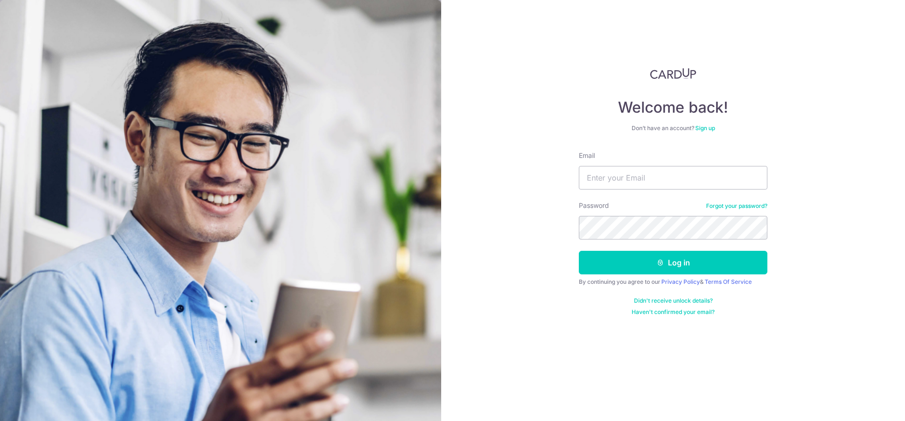
type input "[EMAIL_ADDRESS][DOMAIN_NAME]"
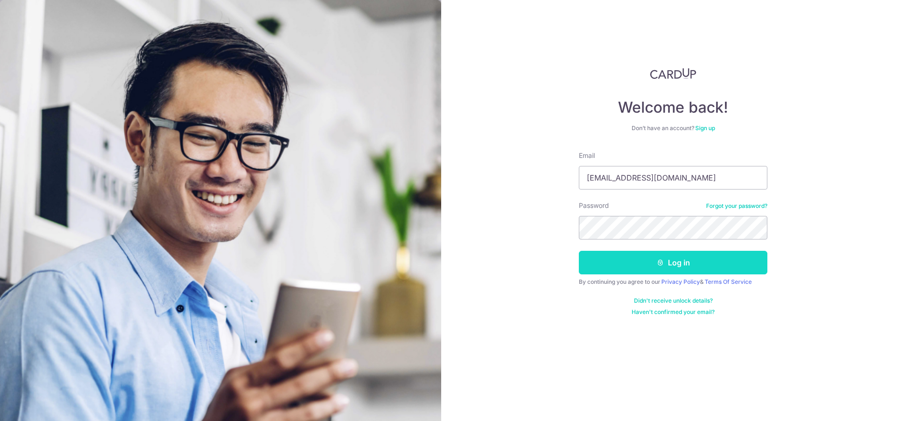
click at [658, 258] on button "Log in" at bounding box center [673, 263] width 188 height 24
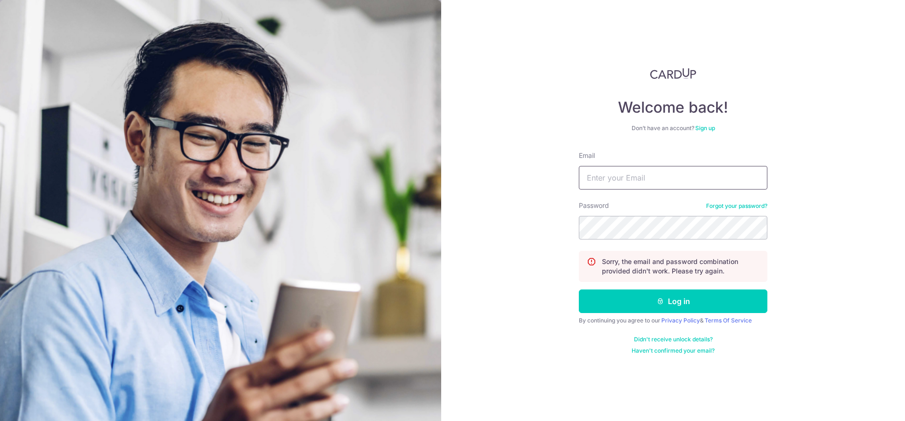
click at [670, 175] on input "Email" at bounding box center [673, 178] width 188 height 24
type input "[EMAIL_ADDRESS][DOMAIN_NAME]"
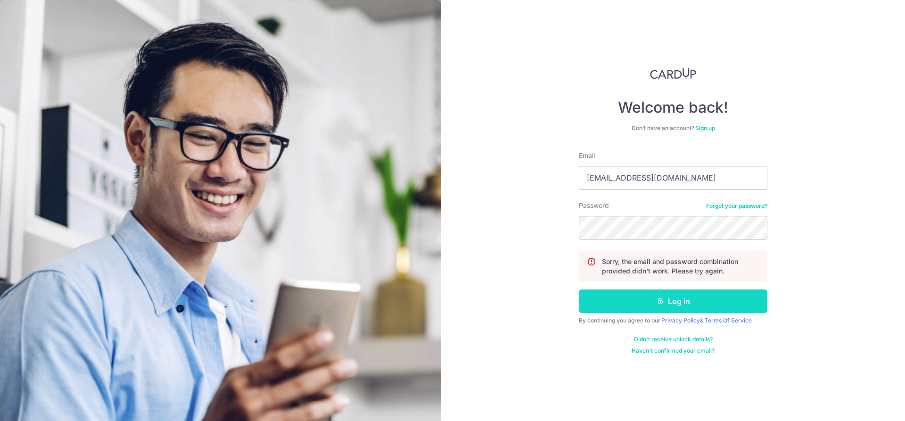
click at [680, 303] on button "Log in" at bounding box center [673, 301] width 188 height 24
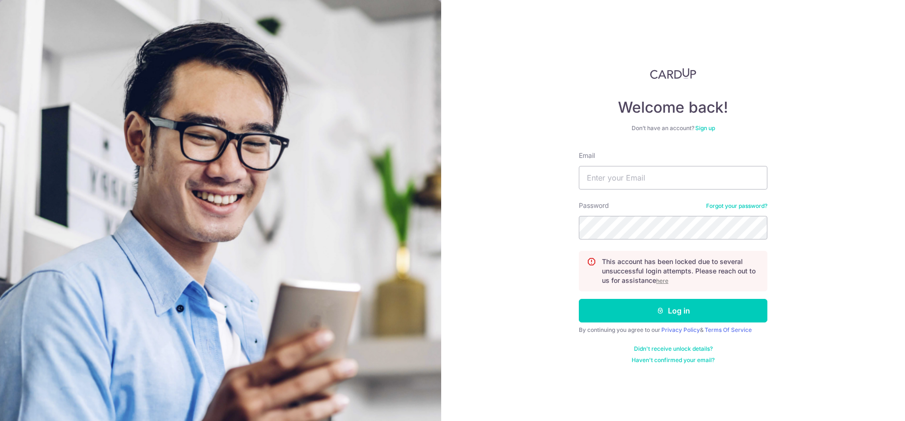
click at [665, 279] on u "here" at bounding box center [662, 280] width 12 height 7
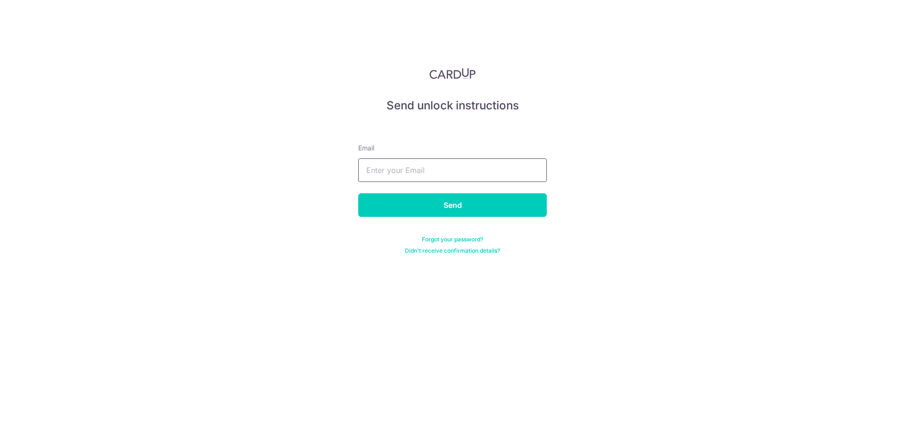
click at [486, 171] on input "text" at bounding box center [452, 170] width 188 height 24
type input "[EMAIL_ADDRESS][DOMAIN_NAME]"
click at [471, 205] on input "Send" at bounding box center [452, 205] width 188 height 24
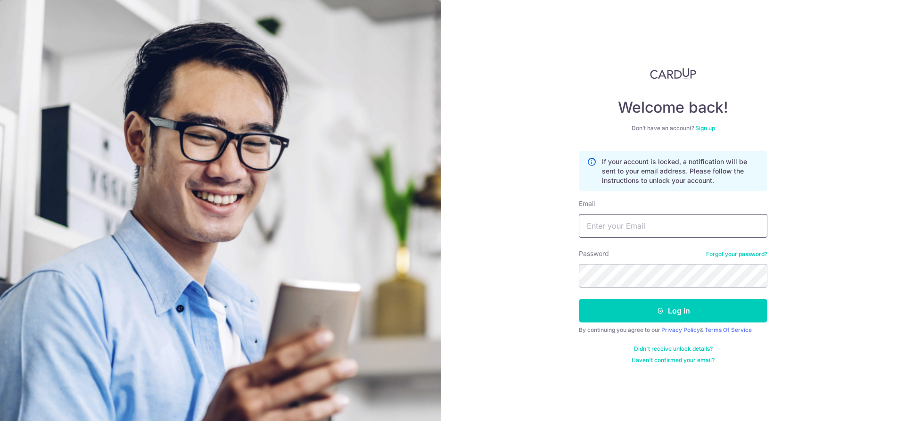
click at [652, 226] on input "Email" at bounding box center [673, 226] width 188 height 24
type input "[EMAIL_ADDRESS][DOMAIN_NAME]"
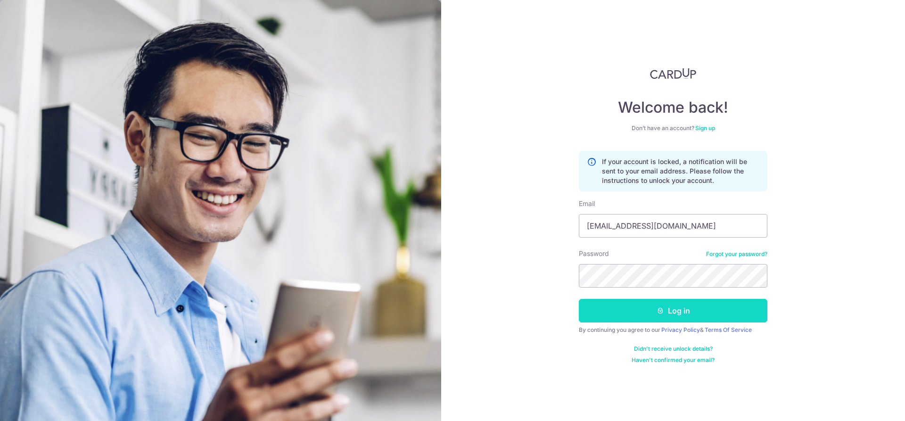
click at [658, 313] on icon "submit" at bounding box center [660, 311] width 8 height 8
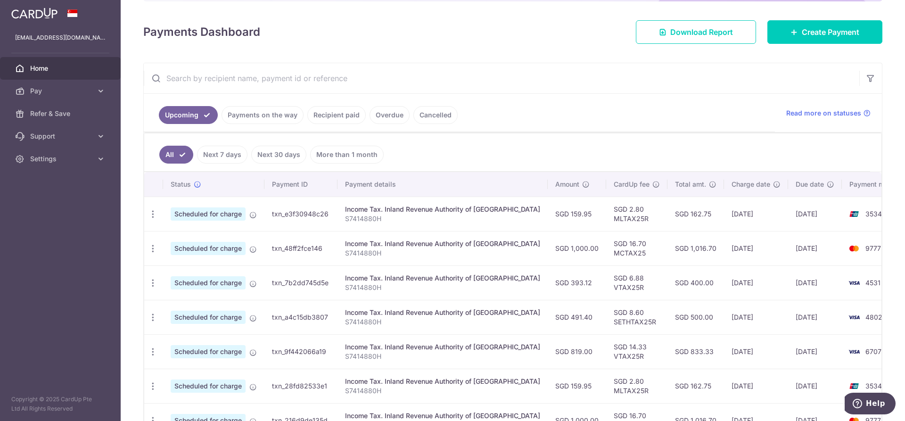
scroll to position [141, 0]
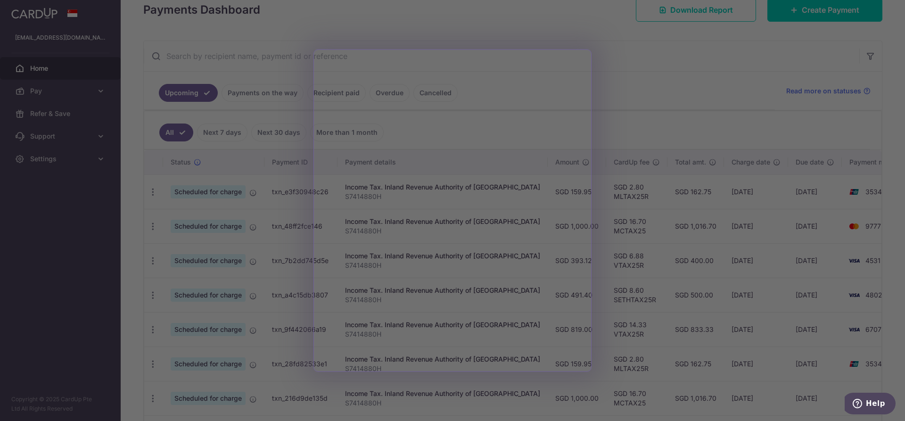
click at [609, 91] on div at bounding box center [457, 212] width 914 height 425
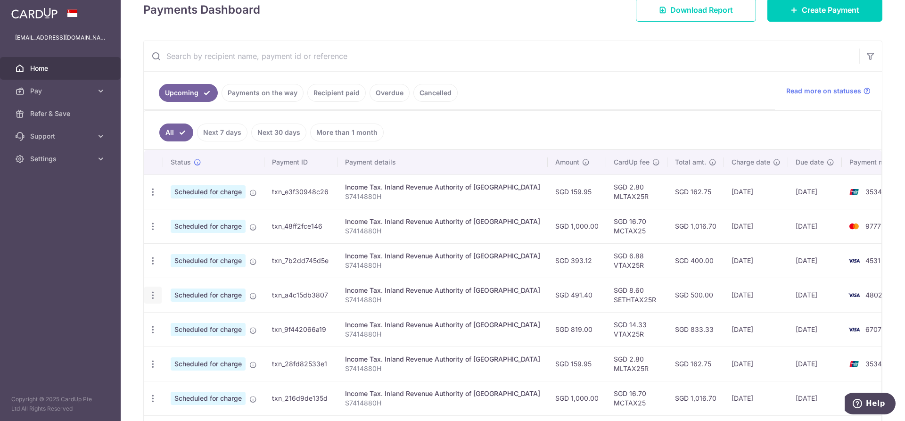
click at [152, 197] on icon "button" at bounding box center [153, 192] width 10 height 10
click at [186, 343] on span "Cancel payment" at bounding box center [203, 343] width 63 height 11
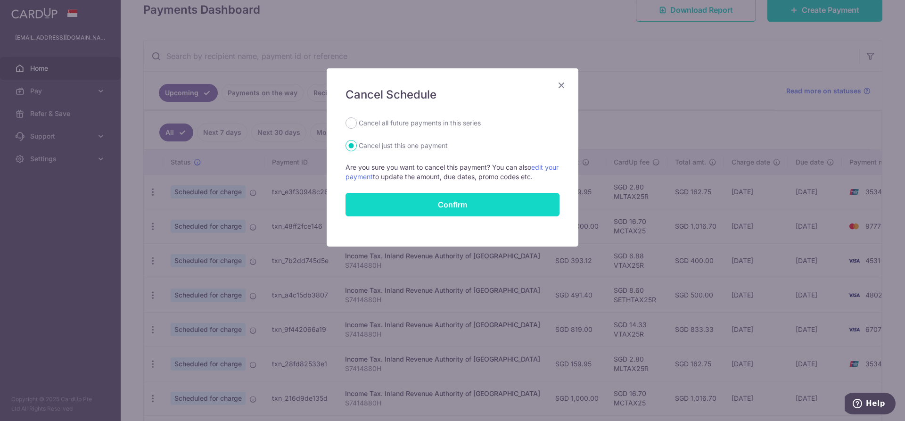
click at [396, 211] on input "Confirm" at bounding box center [452, 205] width 214 height 24
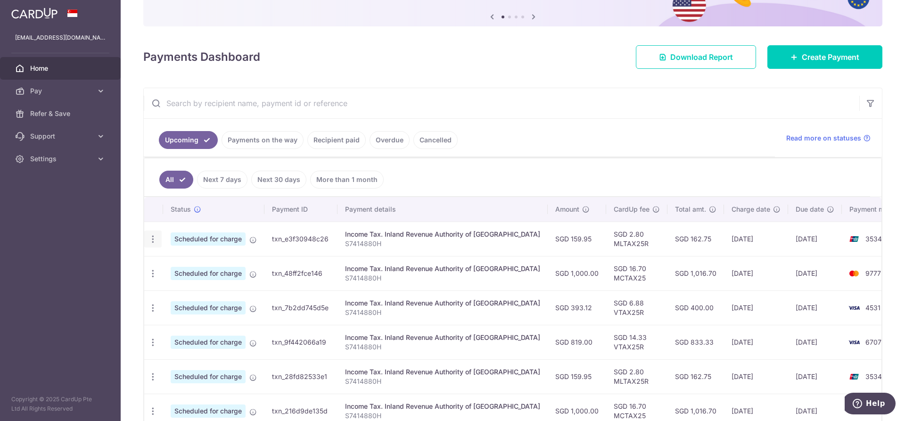
click at [152, 242] on icon "button" at bounding box center [153, 239] width 10 height 10
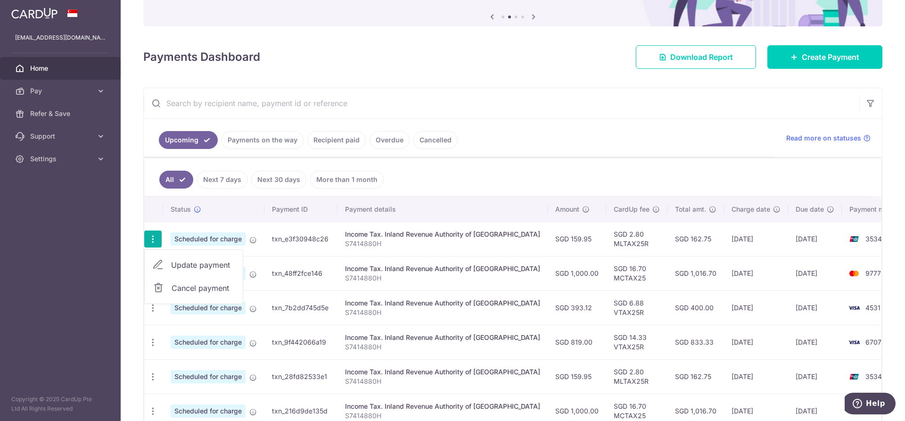
click at [185, 266] on span "Update payment" at bounding box center [203, 264] width 64 height 11
radio input "true"
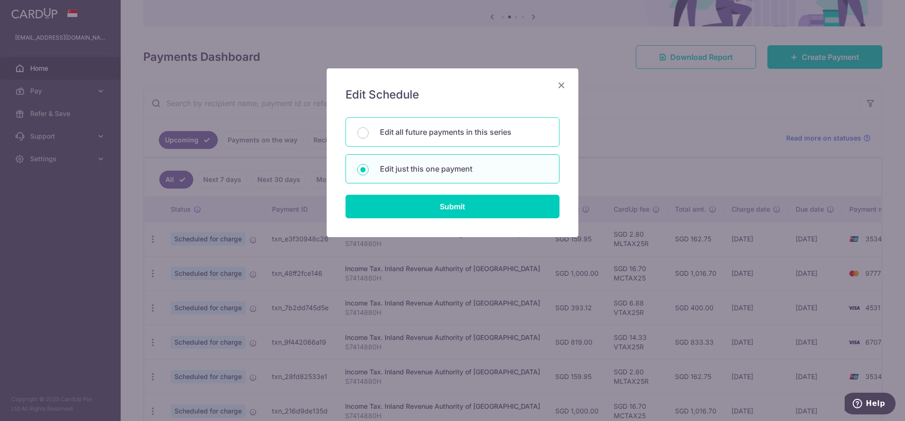
click at [434, 135] on p "Edit all future payments in this series" at bounding box center [464, 131] width 168 height 11
click at [368, 135] on input "Edit all future payments in this series" at bounding box center [362, 132] width 11 height 11
radio input "true"
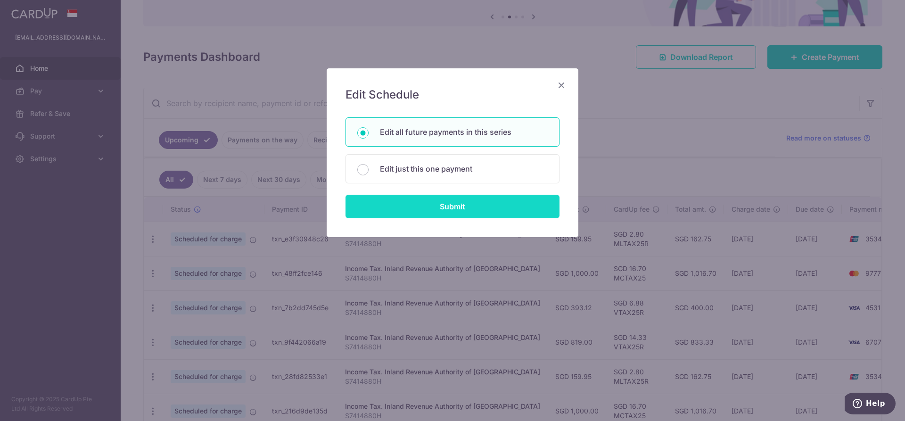
click at [448, 208] on input "Submit" at bounding box center [452, 207] width 214 height 24
radio input "true"
type input "159.95"
type input "S7414880H"
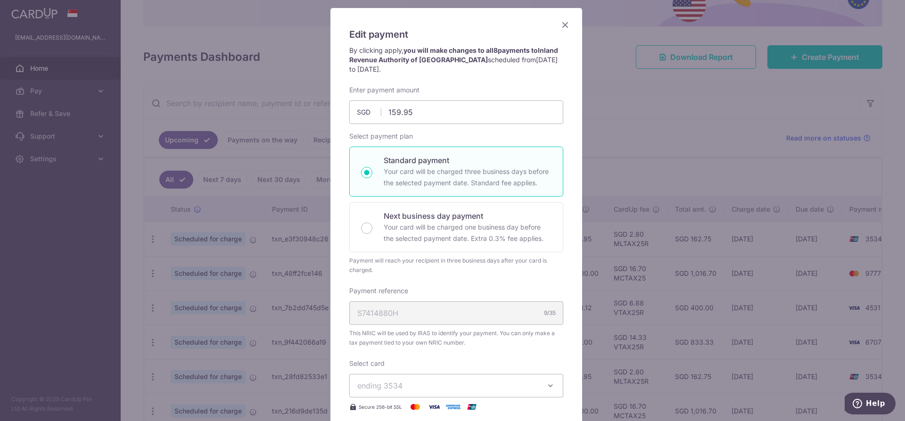
scroll to position [47, 0]
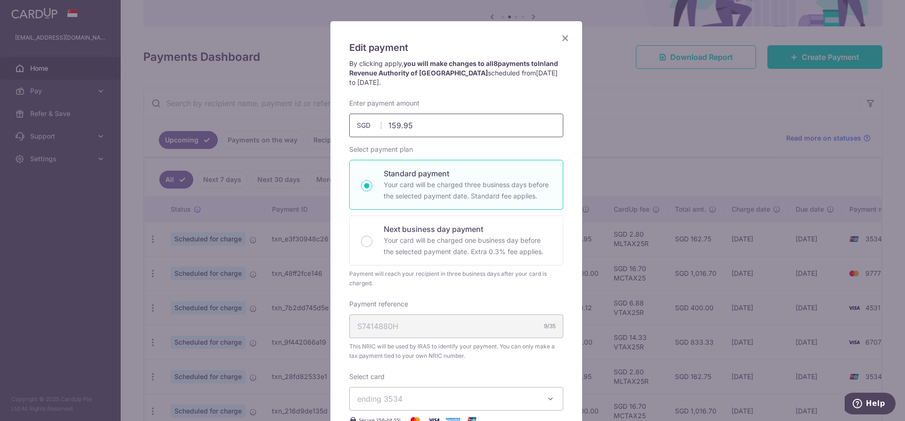
click at [425, 129] on input "159.95" at bounding box center [456, 126] width 214 height 24
drag, startPoint x: 428, startPoint y: 124, endPoint x: 383, endPoint y: 130, distance: 45.1
click at [383, 130] on input "159.95" at bounding box center [456, 126] width 214 height 24
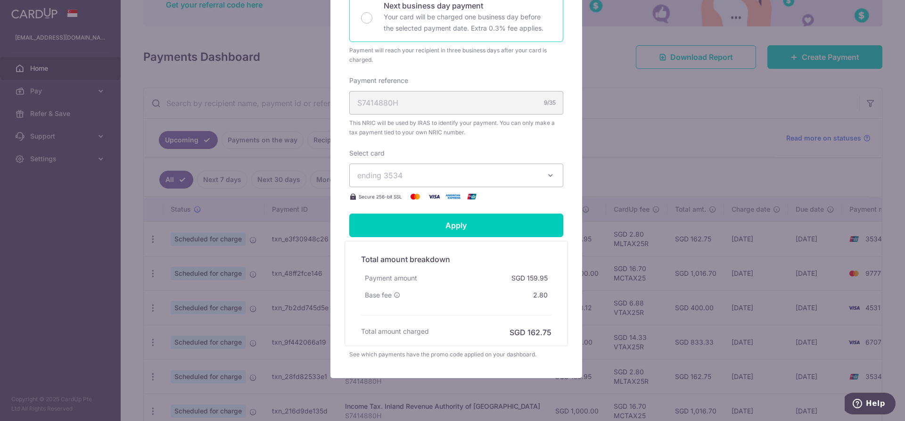
scroll to position [283, 0]
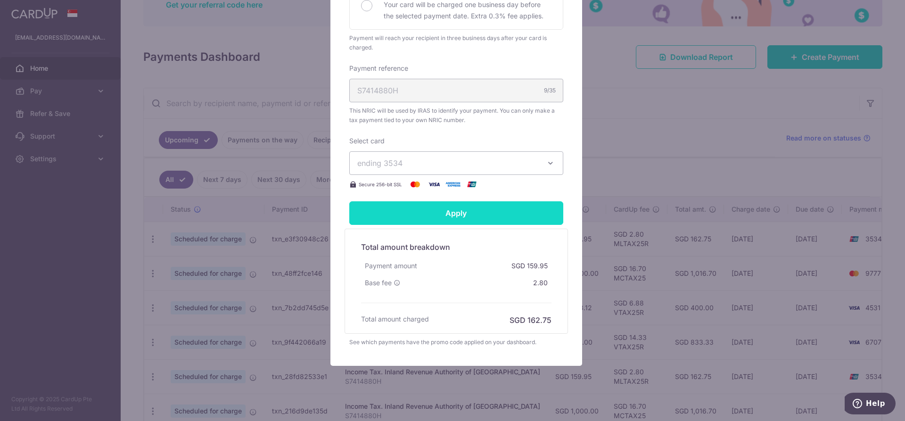
type input "1,670.76"
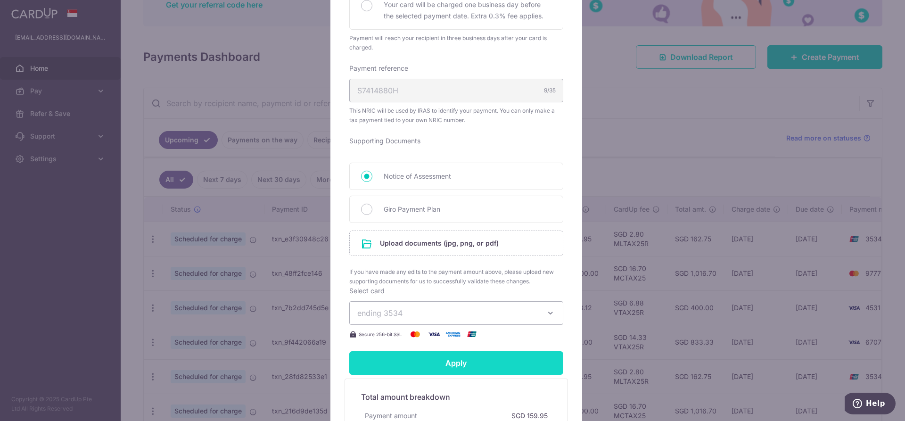
click at [429, 221] on form "By clicking apply, you will make changes to all 8 payments to Inland Revenue Au…" at bounding box center [456, 159] width 214 height 673
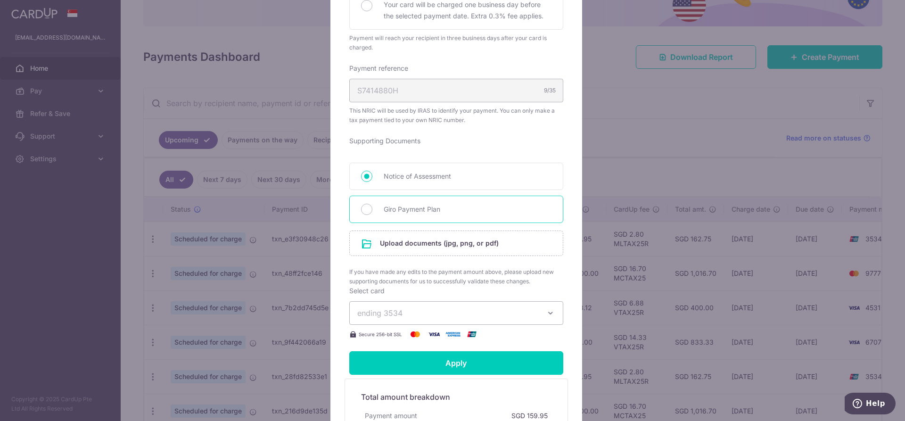
click at [425, 208] on span "Giro Payment Plan" at bounding box center [468, 209] width 168 height 11
click at [372, 208] on input "Giro Payment Plan" at bounding box center [366, 209] width 11 height 11
radio input "true"
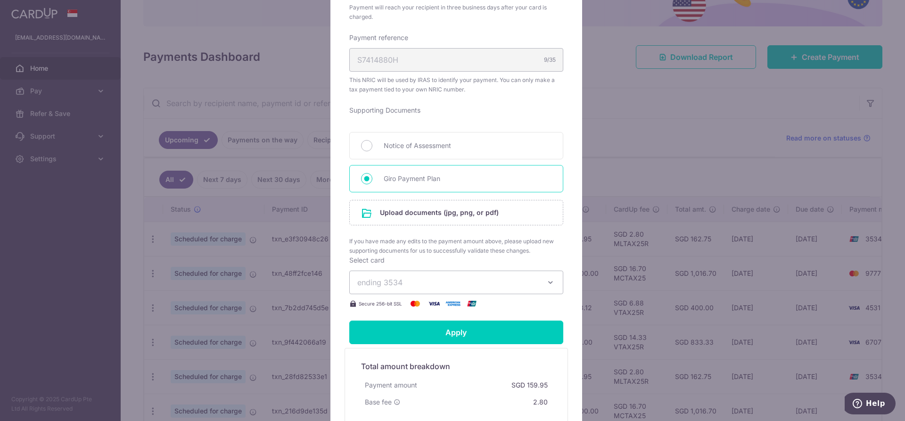
scroll to position [330, 0]
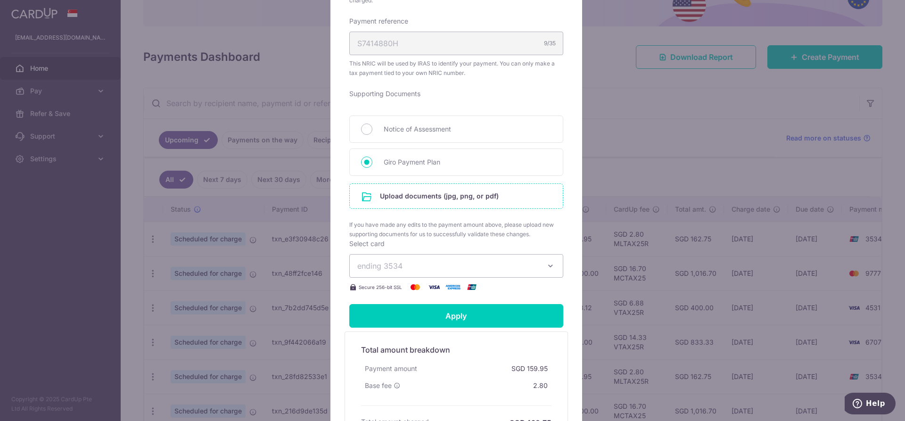
click at [424, 199] on input "file" at bounding box center [456, 196] width 213 height 25
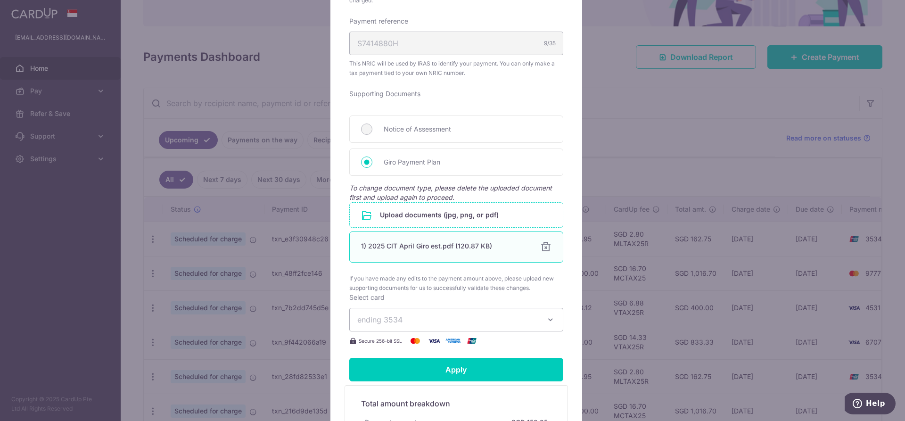
click at [540, 246] on div at bounding box center [545, 246] width 11 height 11
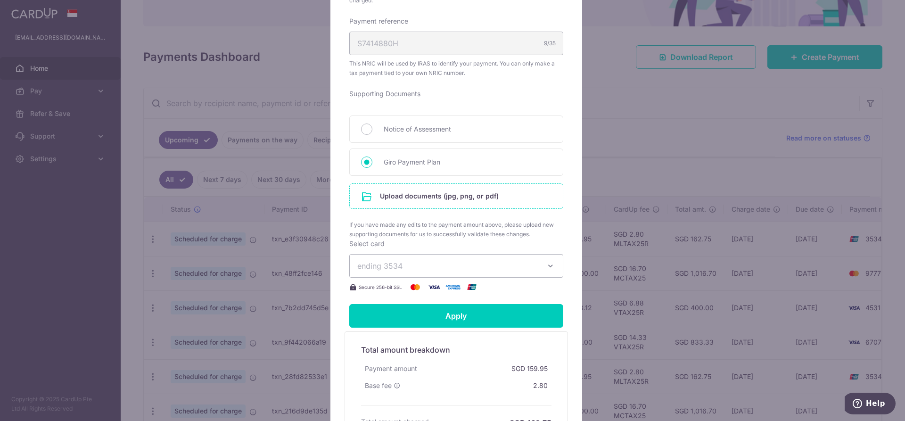
click at [449, 215] on div "Supporting Documents Notice of Assessment Giro Payment Plan To change document …" at bounding box center [456, 164] width 214 height 150
click at [449, 197] on input "file" at bounding box center [456, 196] width 213 height 25
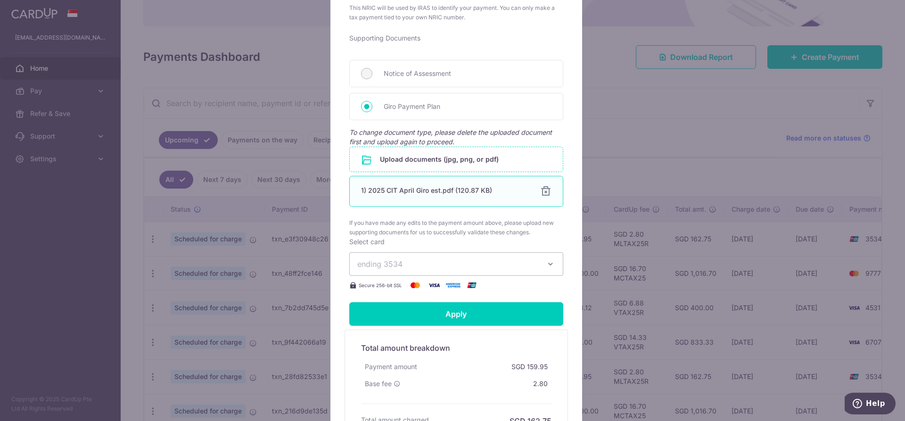
scroll to position [499, 0]
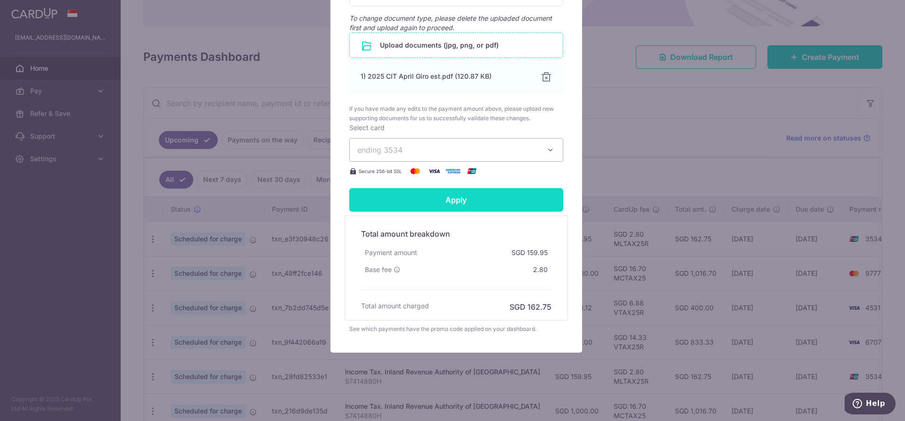
click at [450, 200] on input "Apply" at bounding box center [456, 200] width 214 height 24
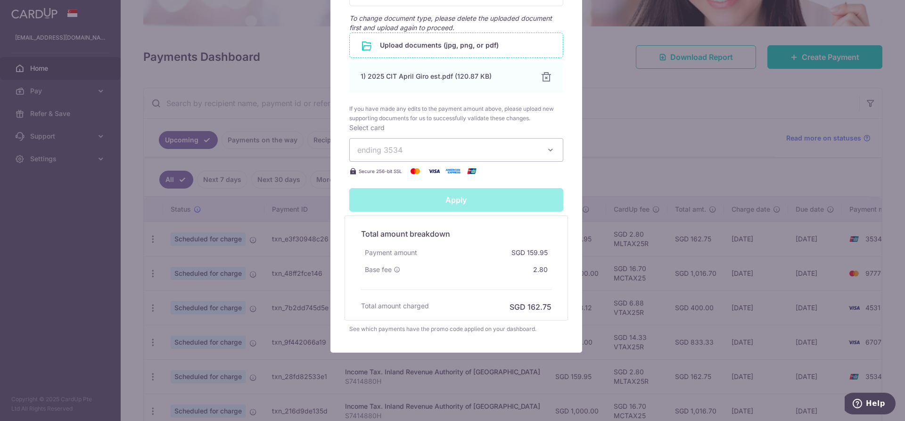
type input "Successfully Applied"
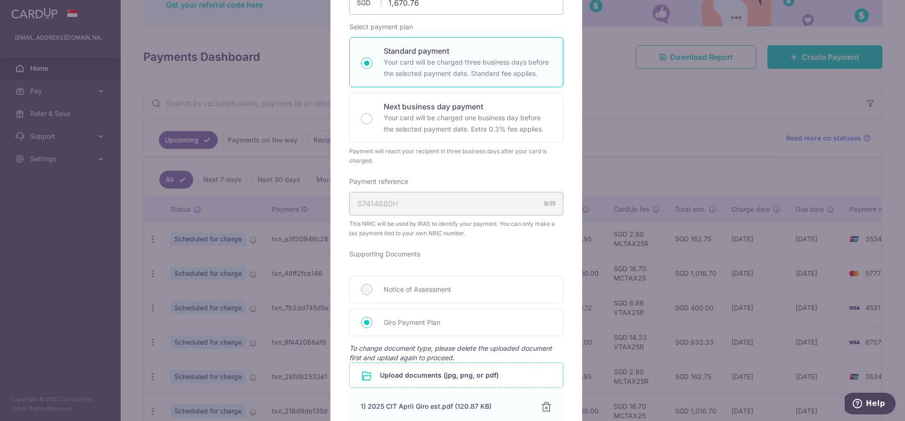
scroll to position [0, 0]
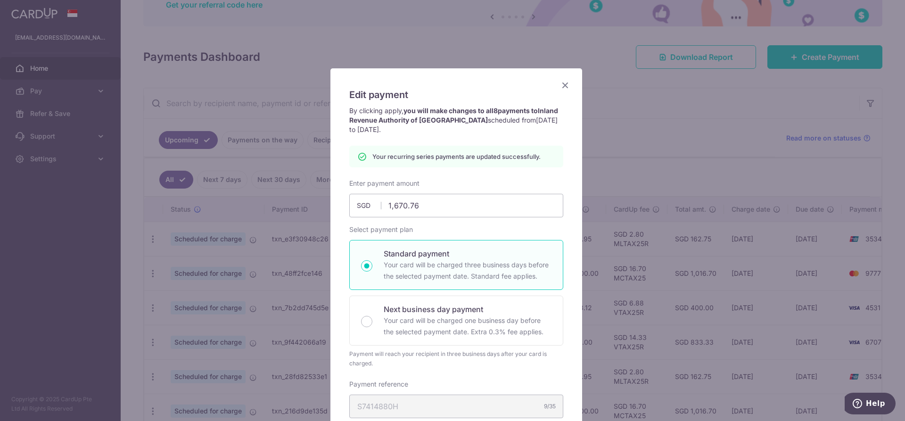
click at [563, 87] on icon "Close" at bounding box center [564, 85] width 11 height 12
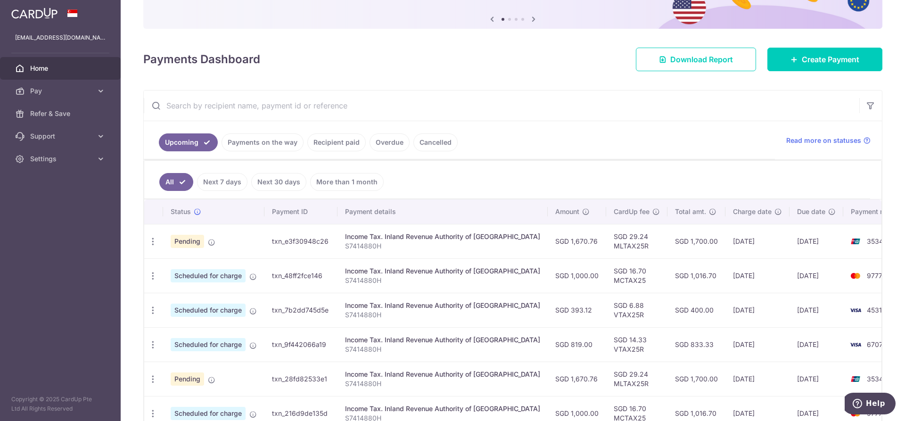
scroll to position [94, 0]
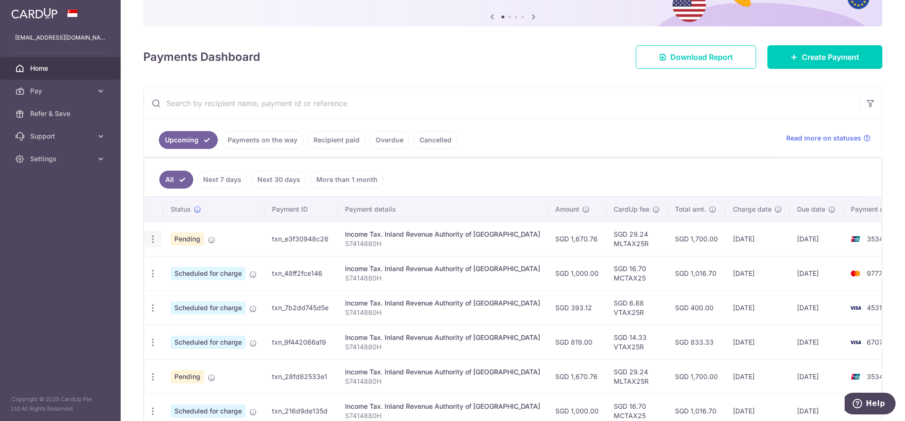
click at [154, 242] on icon "button" at bounding box center [153, 239] width 10 height 10
click at [191, 260] on span "Update payment" at bounding box center [203, 264] width 64 height 11
radio input "true"
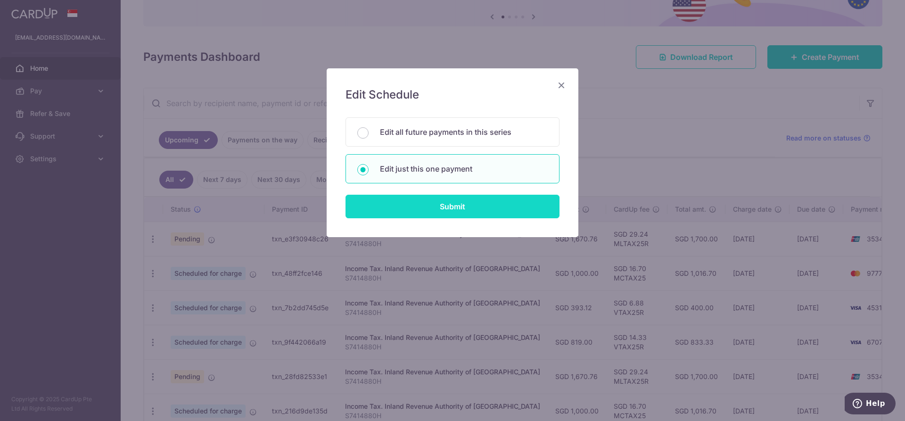
click at [414, 199] on input "Submit" at bounding box center [452, 207] width 214 height 24
radio input "true"
type input "1,670.76"
type input "23/08/2025"
type input "S7414880H"
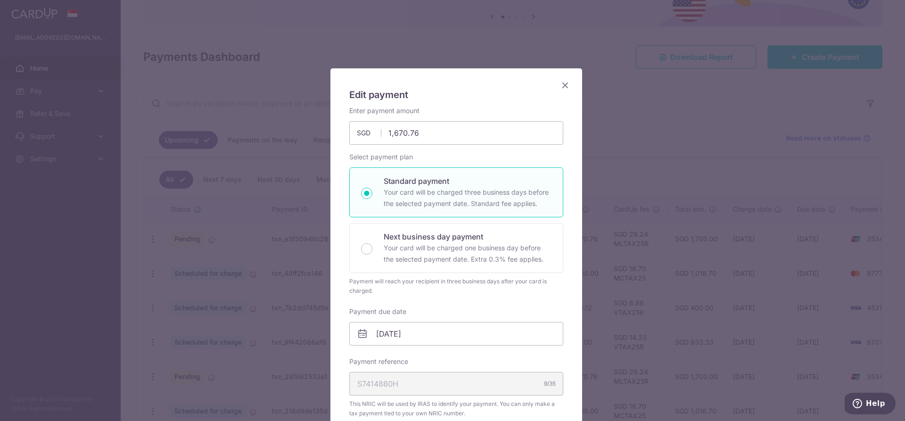
type input "MLTAX25R"
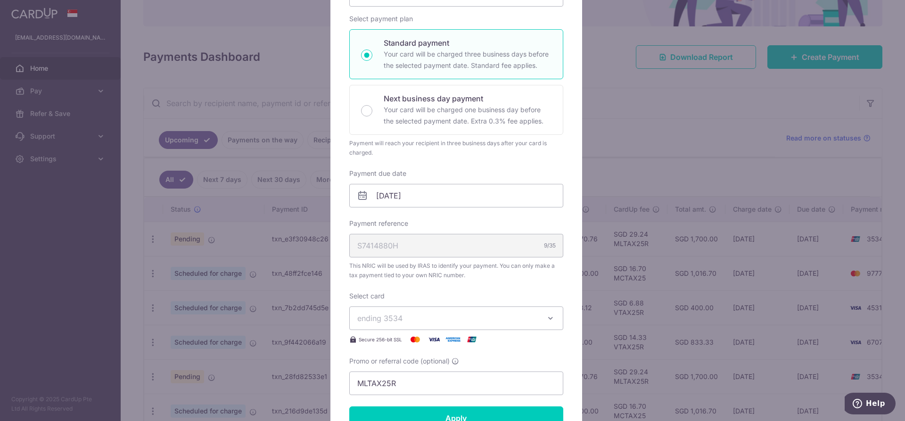
scroll to position [141, 0]
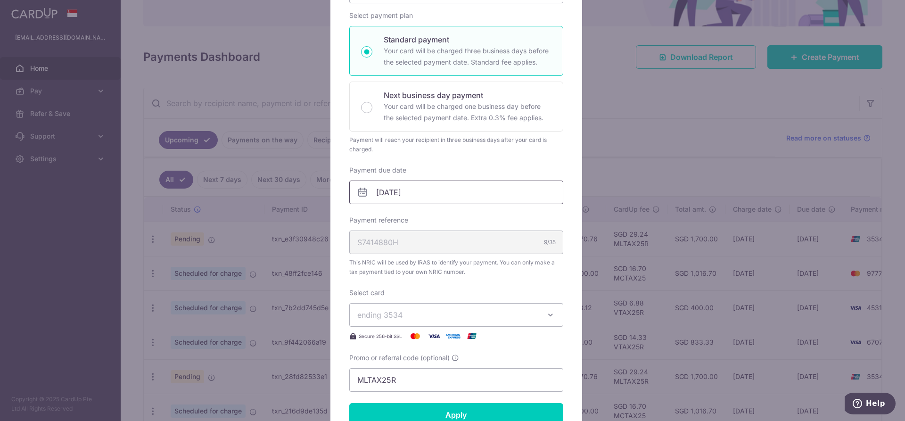
click at [421, 196] on input "23/08/2025" at bounding box center [456, 192] width 214 height 24
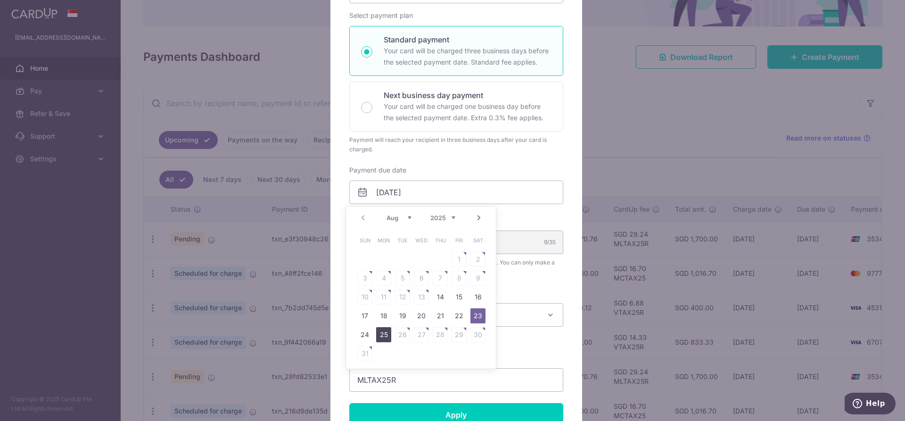
click at [389, 330] on link "25" at bounding box center [383, 334] width 15 height 15
type input "[DATE]"
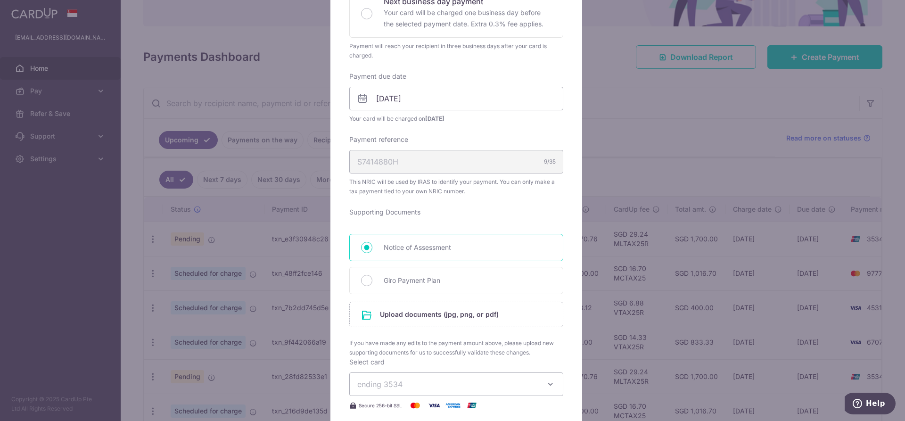
scroll to position [236, 0]
click at [482, 312] on input "file" at bounding box center [456, 314] width 213 height 25
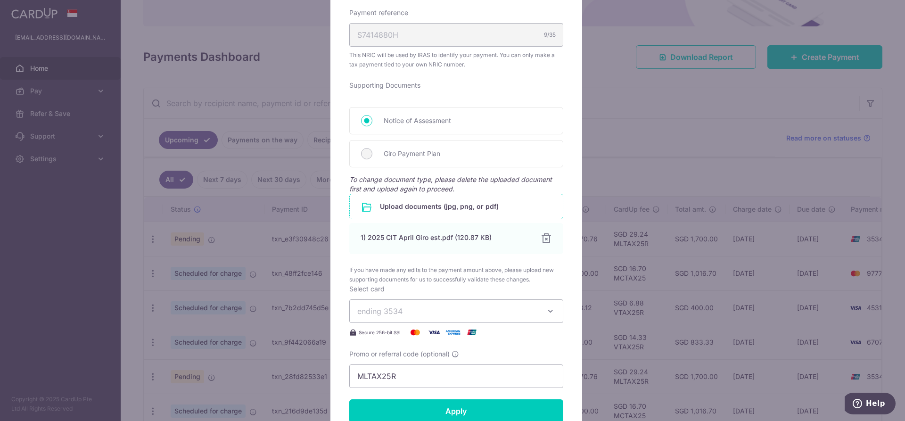
scroll to position [471, 0]
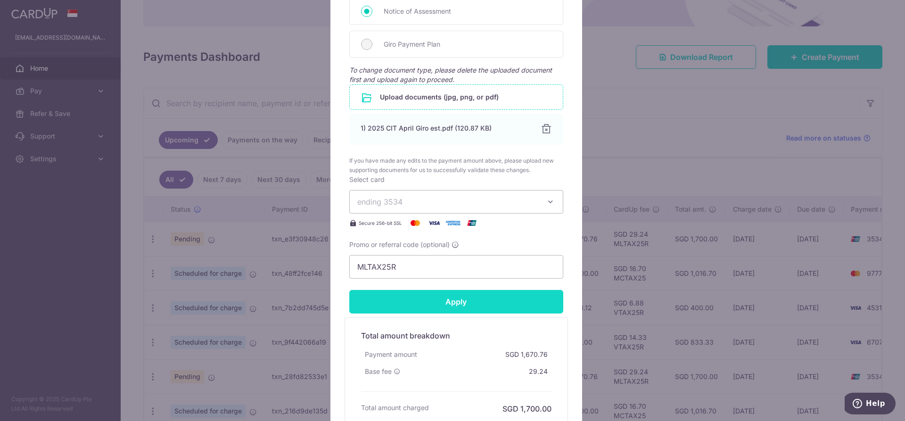
click at [453, 299] on input "Apply" at bounding box center [456, 302] width 214 height 24
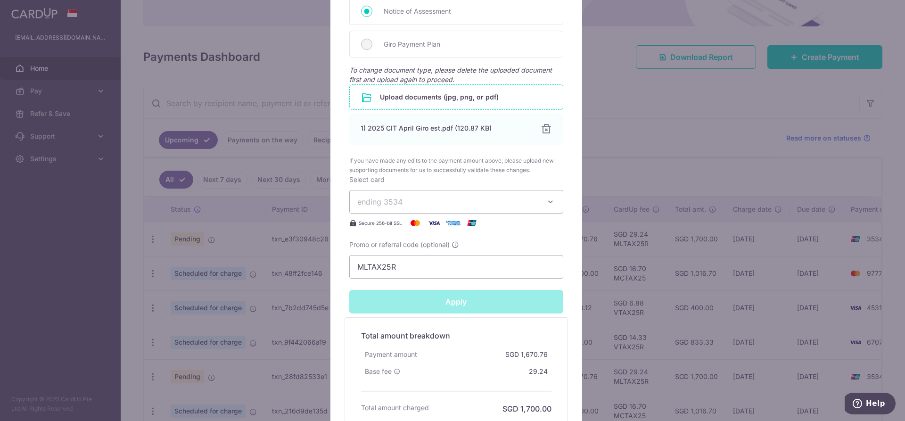
type input "Successfully Applied"
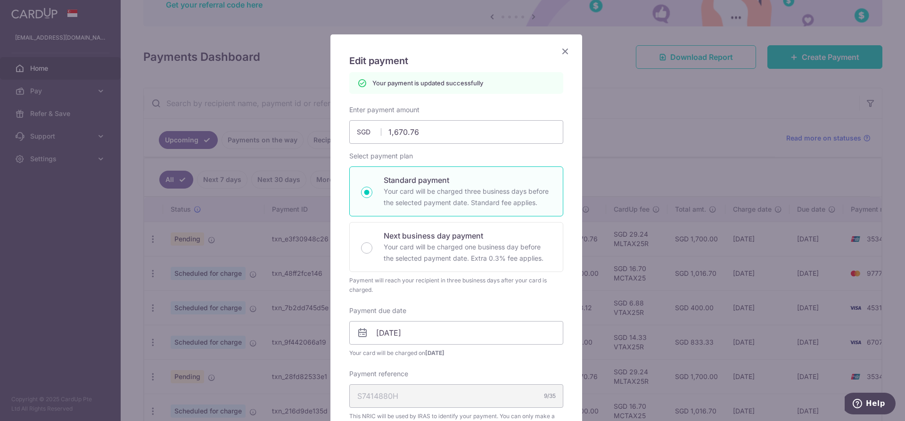
scroll to position [33, 0]
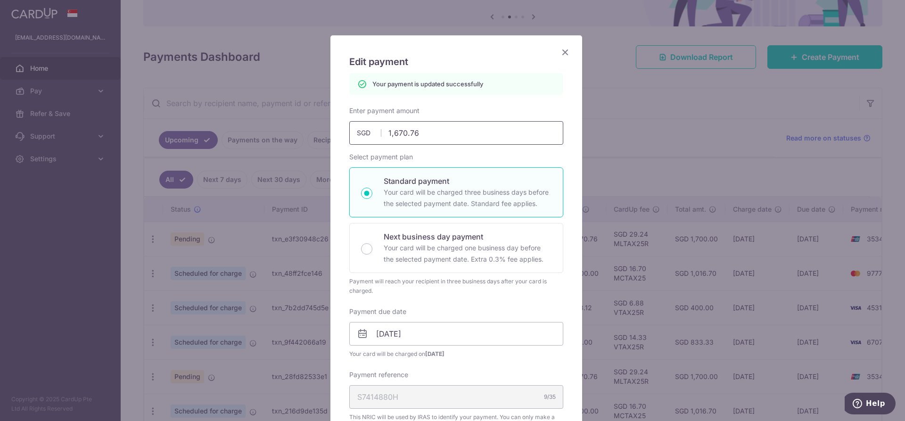
drag, startPoint x: 395, startPoint y: 135, endPoint x: 418, endPoint y: 132, distance: 23.3
click at [418, 132] on input "1,670.76" at bounding box center [456, 133] width 214 height 24
type input "163"
type input "Apply"
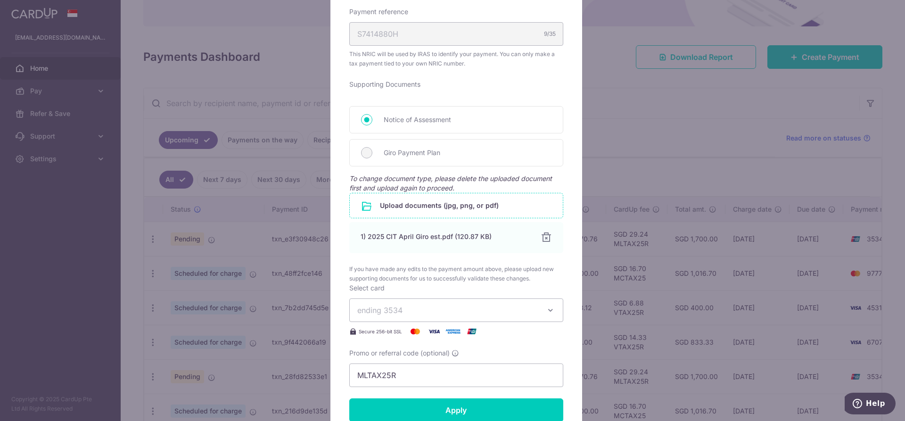
scroll to position [504, 0]
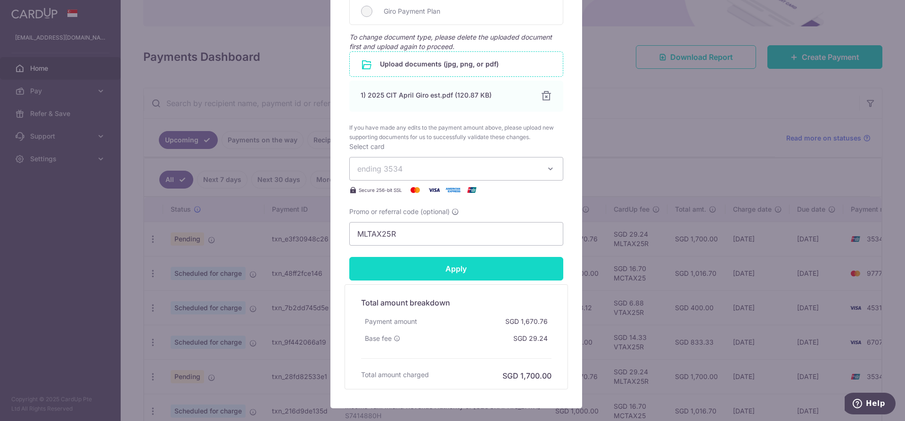
click at [448, 267] on input "Apply" at bounding box center [456, 269] width 214 height 24
type input "1,638.00"
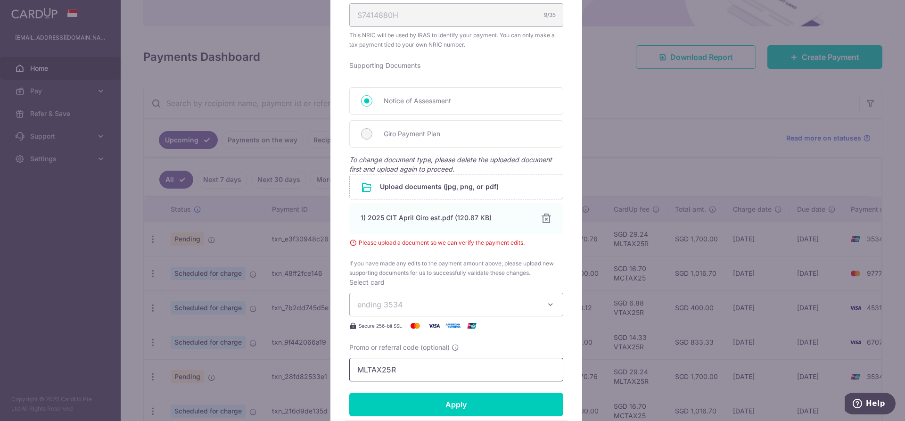
scroll to position [363, 0]
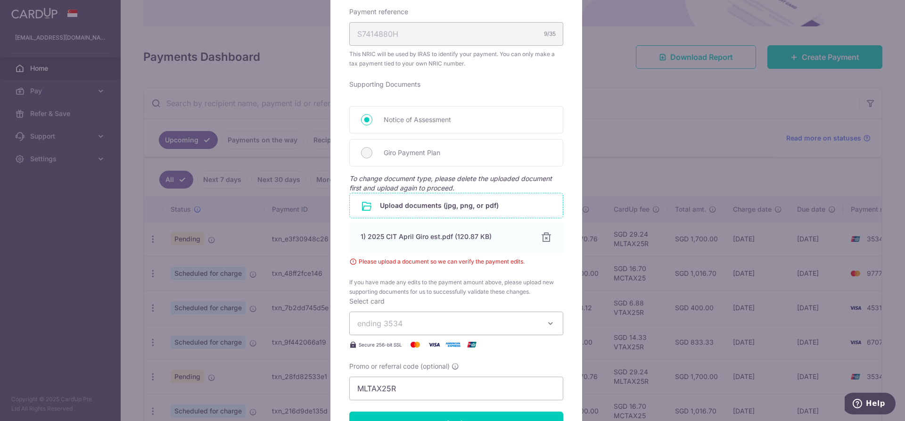
click at [453, 206] on input "file" at bounding box center [456, 205] width 213 height 25
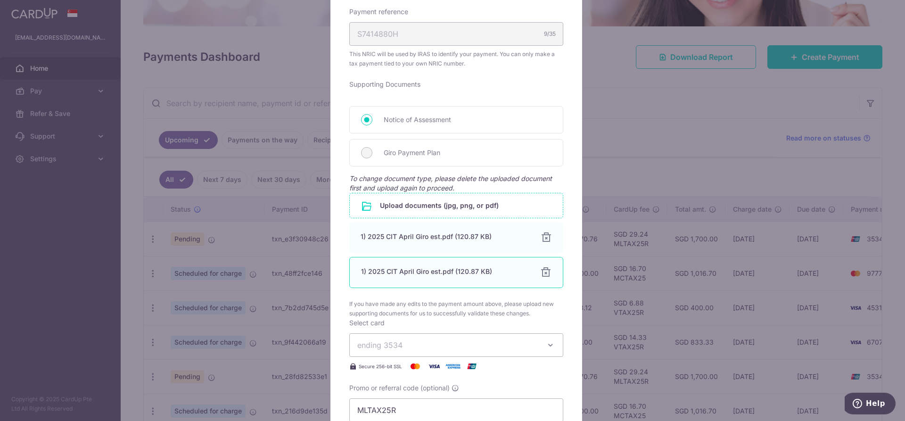
click at [542, 271] on div at bounding box center [545, 272] width 11 height 11
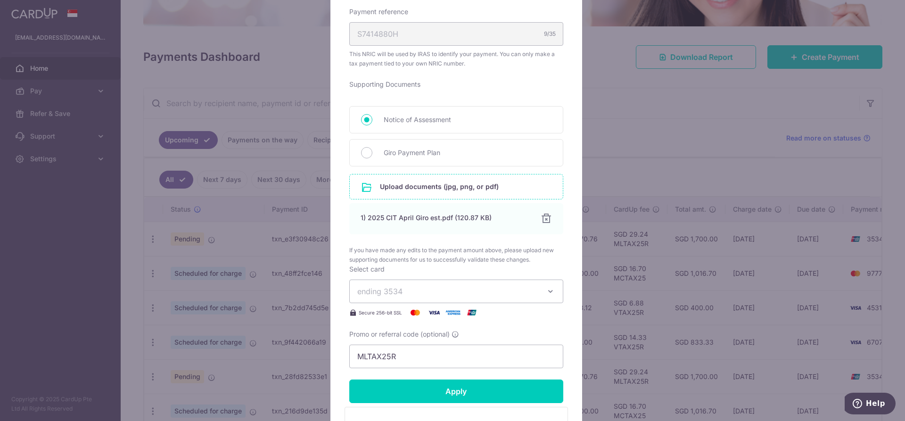
scroll to position [504, 0]
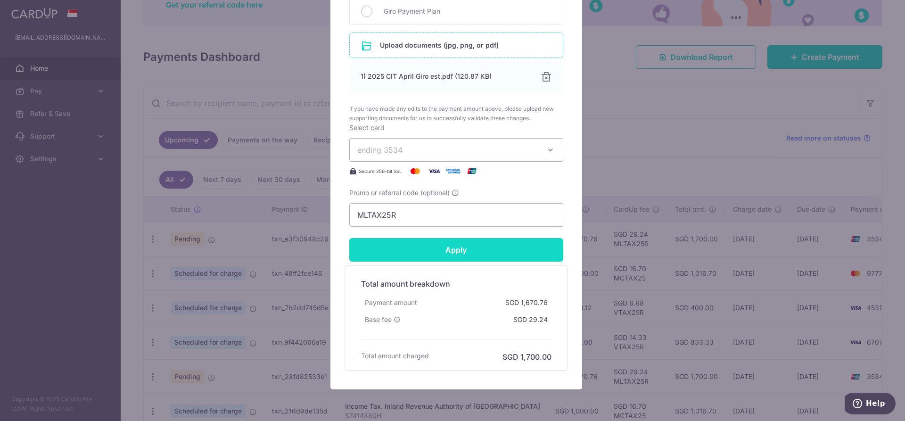
click at [480, 252] on input "Apply" at bounding box center [456, 250] width 214 height 24
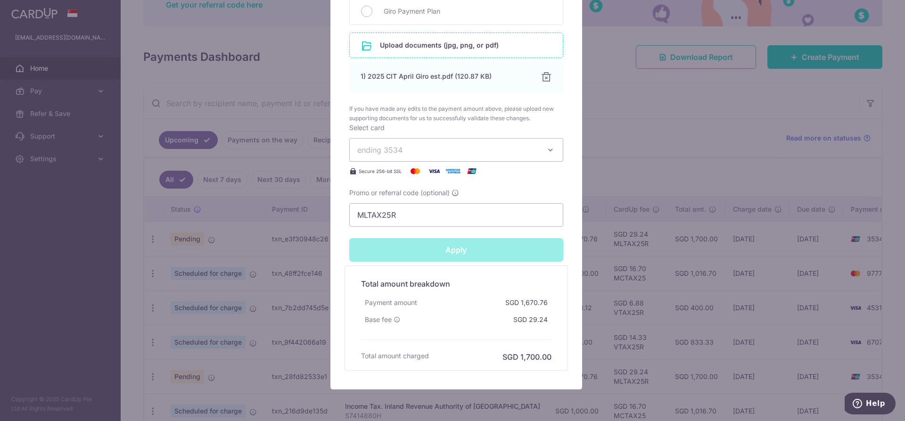
type input "Successfully Applied"
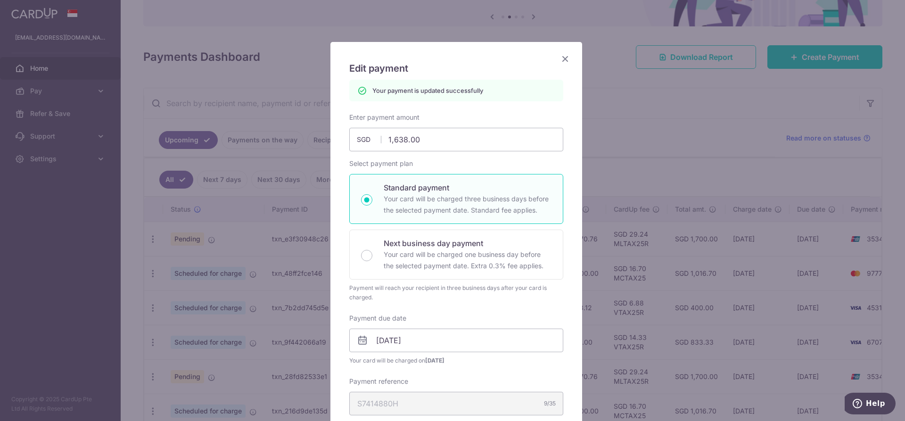
scroll to position [0, 0]
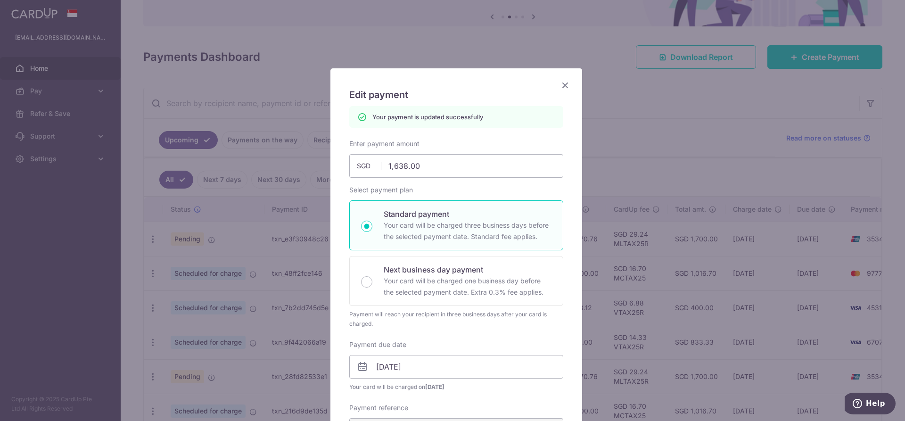
click at [560, 82] on icon "Close" at bounding box center [564, 85] width 11 height 12
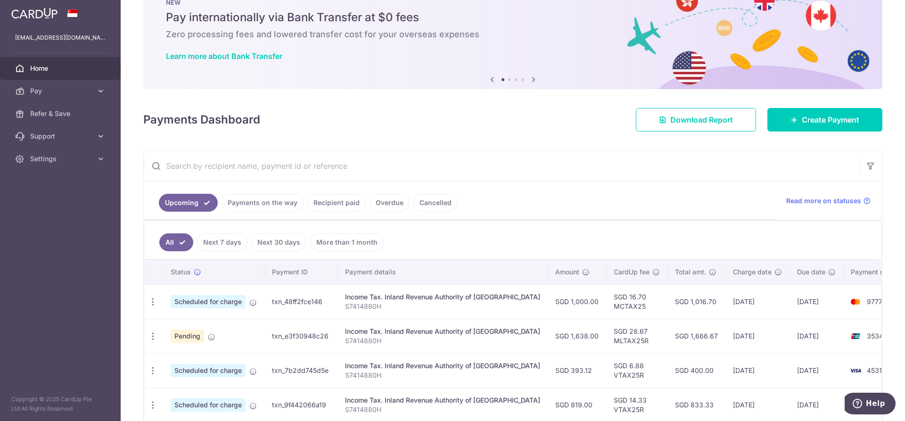
scroll to position [47, 0]
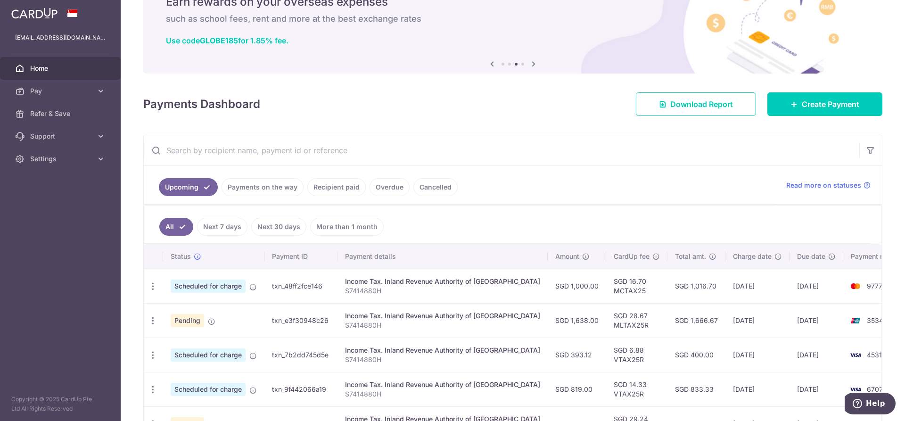
click at [185, 284] on span "Scheduled for charge" at bounding box center [208, 285] width 75 height 13
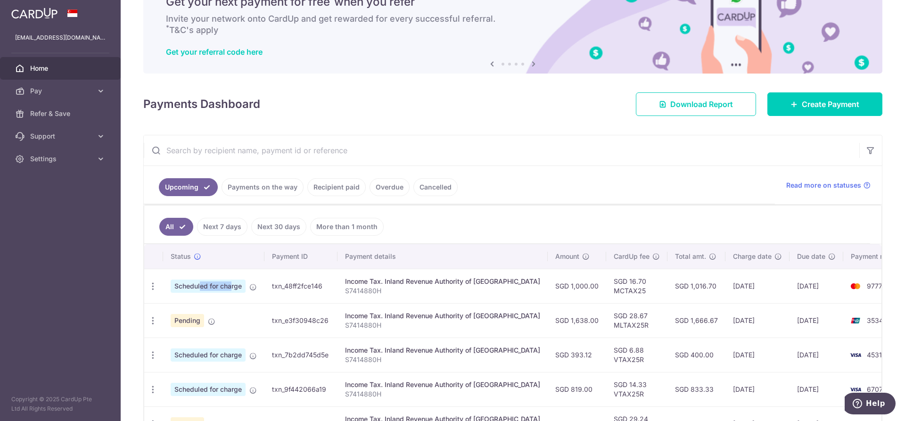
scroll to position [94, 0]
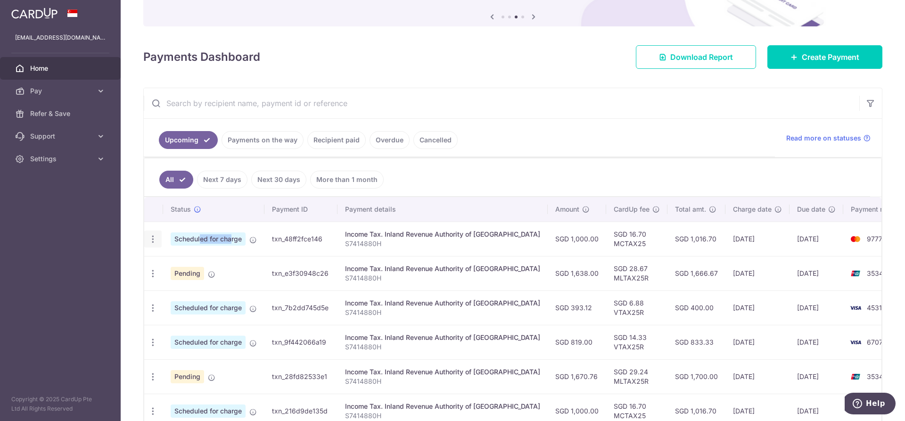
click at [155, 238] on icon "button" at bounding box center [153, 239] width 10 height 10
click at [198, 269] on span "Update payment" at bounding box center [203, 264] width 64 height 11
radio input "true"
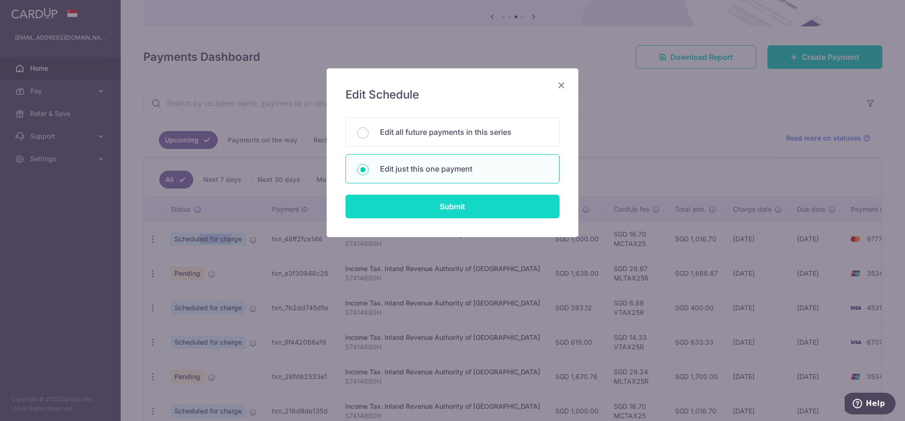
click at [399, 212] on input "Submit" at bounding box center [452, 207] width 214 height 24
radio input "true"
type input "1,000.00"
type input "23/08/2025"
type input "S7414880H"
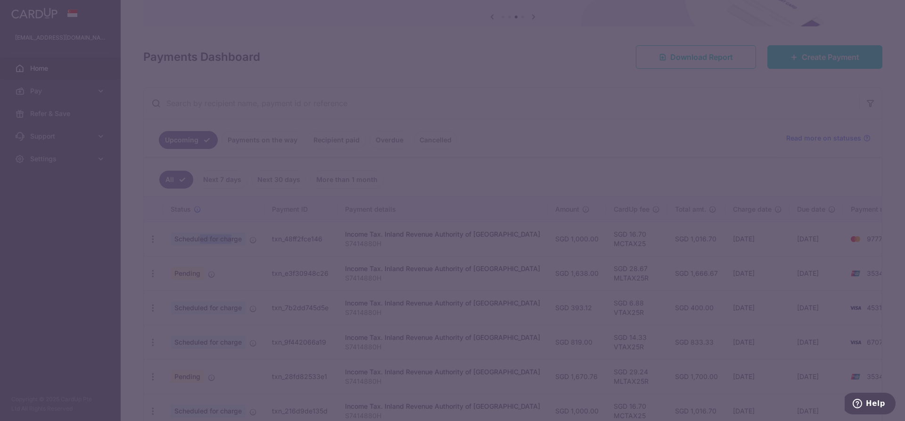
type input "MCTAX25"
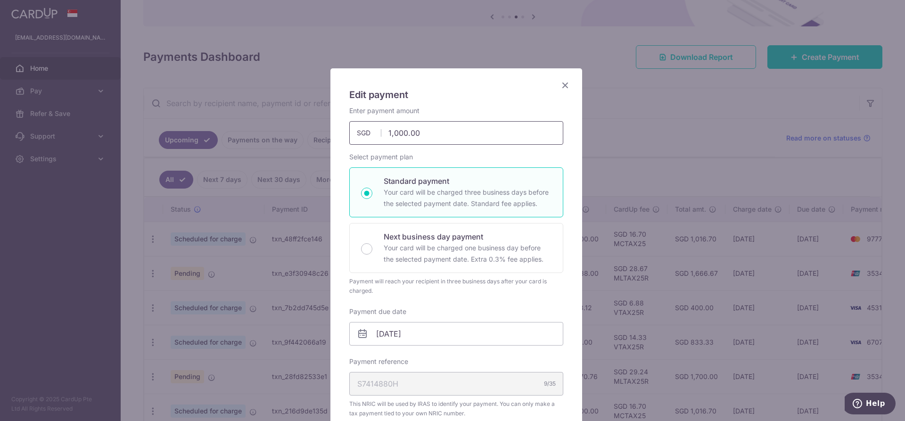
drag, startPoint x: 420, startPoint y: 133, endPoint x: 379, endPoint y: 132, distance: 40.5
click at [379, 132] on input "1,000.00" at bounding box center [456, 133] width 214 height 24
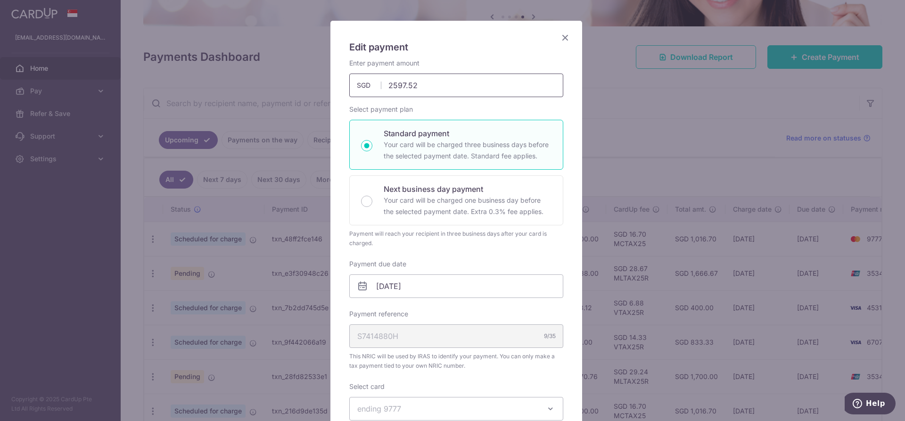
scroll to position [188, 0]
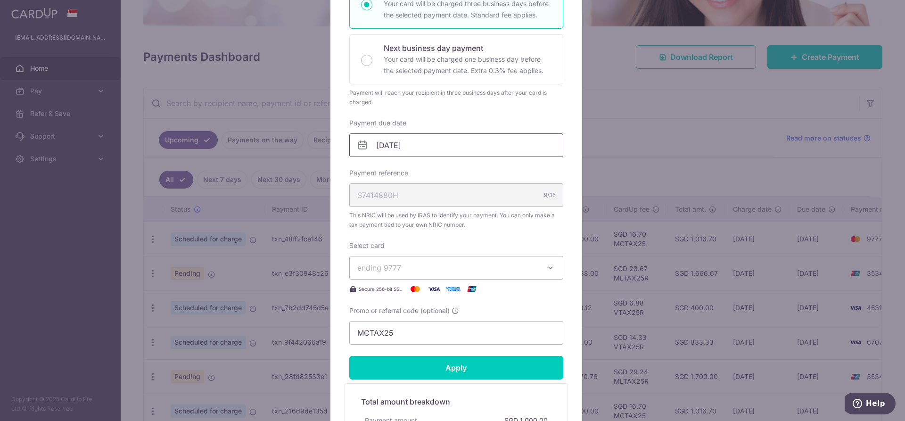
click at [437, 151] on input "23/08/2025" at bounding box center [456, 145] width 214 height 24
type input "2,597.52"
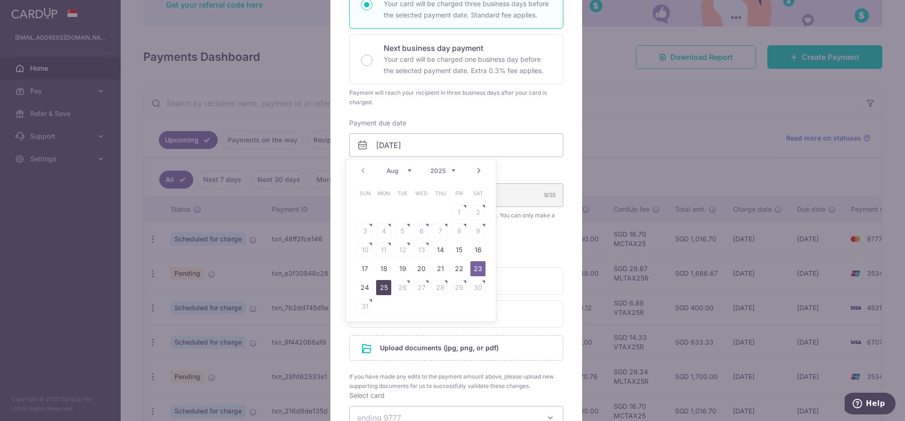
click at [384, 293] on link "25" at bounding box center [383, 287] width 15 height 15
type input "[DATE]"
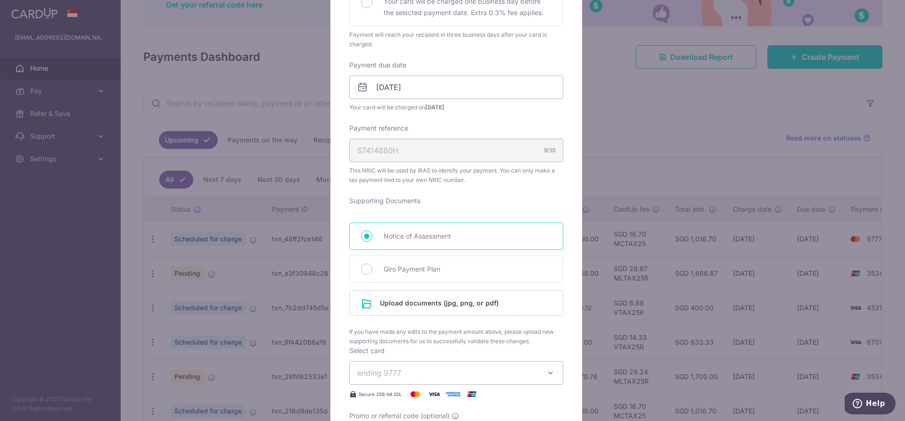
scroll to position [330, 0]
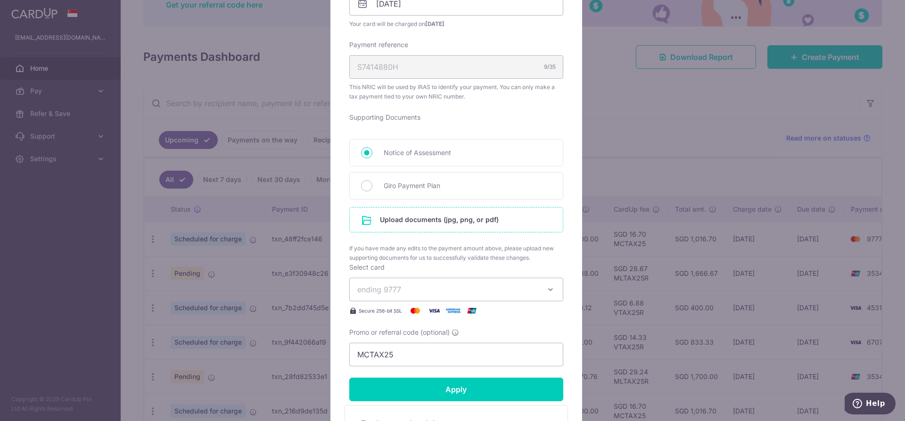
click at [435, 221] on input "file" at bounding box center [456, 219] width 213 height 25
click at [384, 188] on span "Giro Payment Plan" at bounding box center [468, 185] width 168 height 11
click at [372, 188] on input "Giro Payment Plan" at bounding box center [366, 185] width 11 height 11
radio input "true"
click at [396, 220] on input "file" at bounding box center [456, 219] width 213 height 25
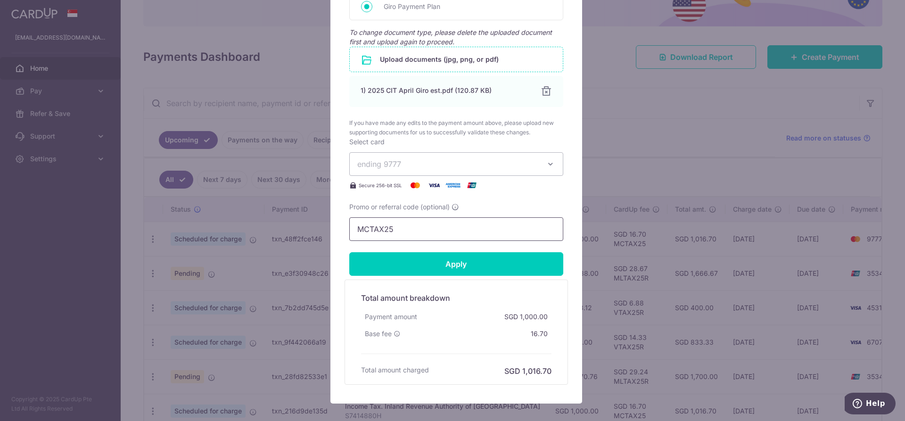
scroll to position [560, 0]
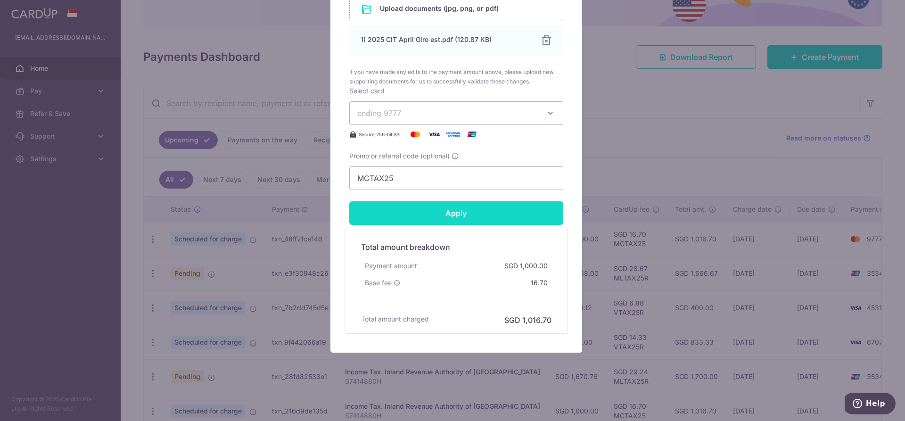
click at [445, 216] on input "Apply" at bounding box center [456, 213] width 214 height 24
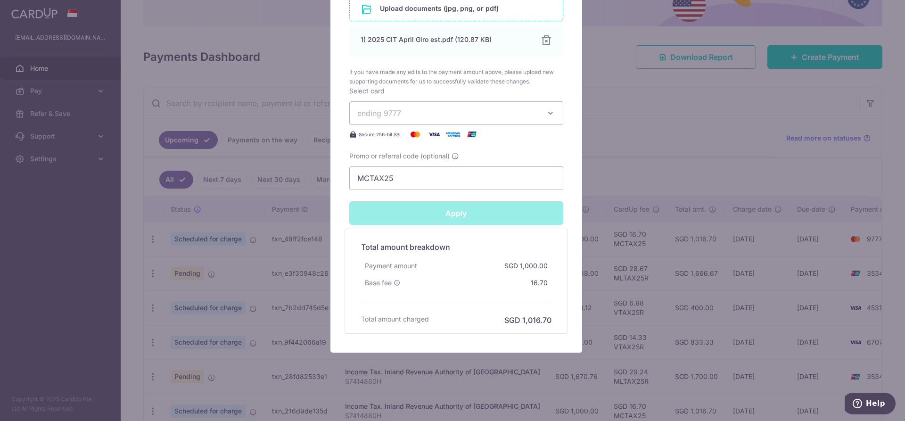
type input "Successfully Applied"
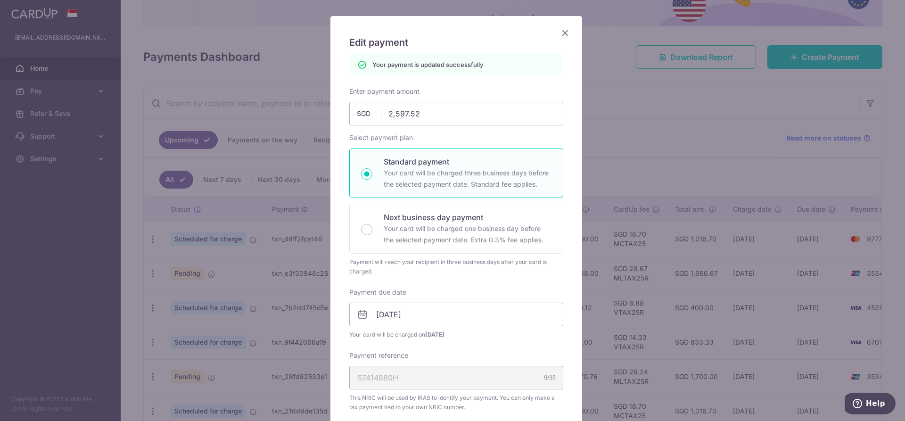
scroll to position [0, 0]
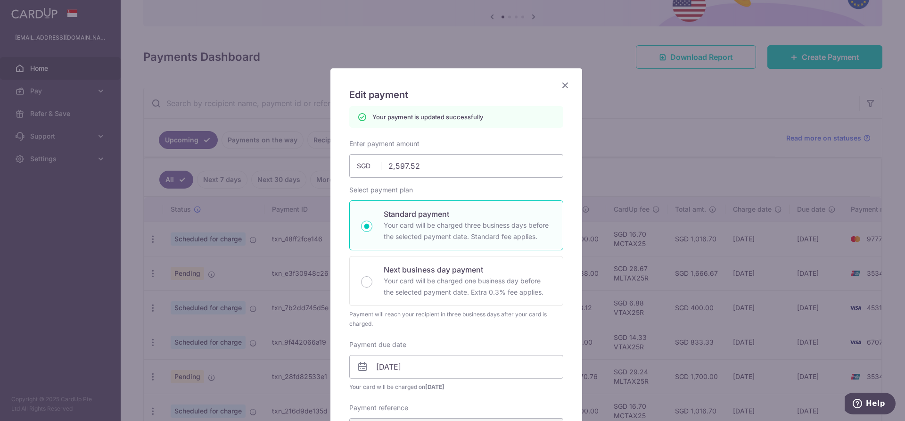
click at [563, 86] on icon "Close" at bounding box center [564, 85] width 11 height 12
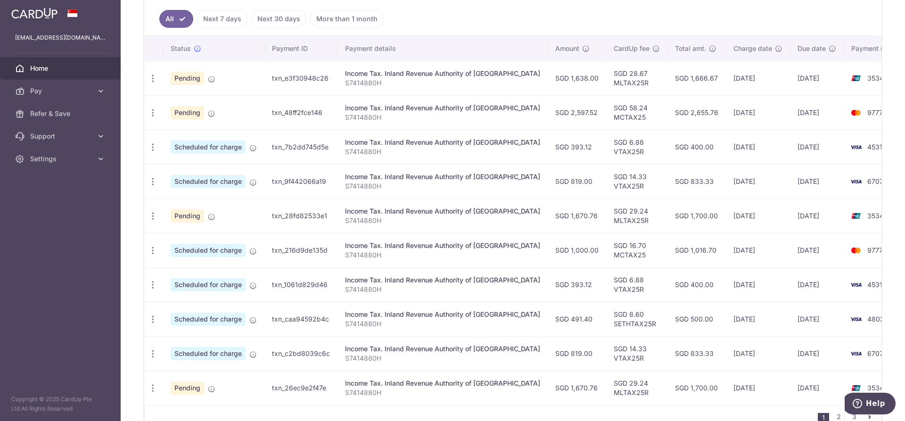
scroll to position [213, 0]
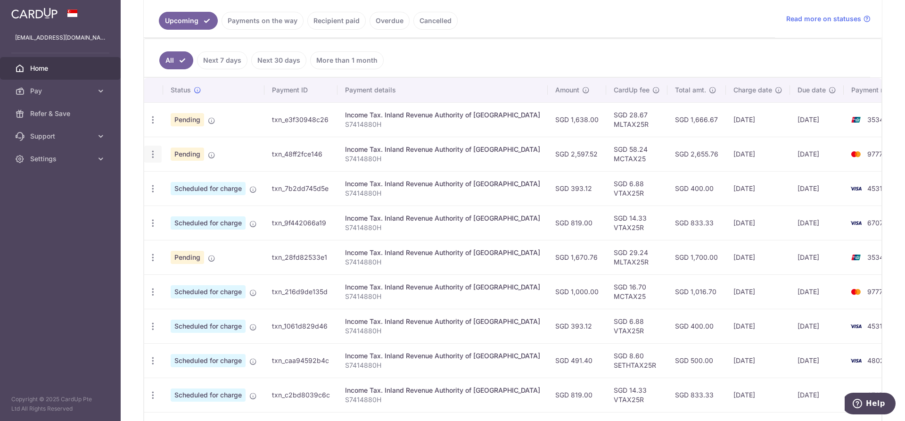
click at [159, 150] on div "Update payment Cancel payment" at bounding box center [152, 154] width 17 height 17
click at [152, 125] on icon "button" at bounding box center [153, 120] width 10 height 10
click at [186, 182] on span "Update payment" at bounding box center [203, 179] width 64 height 11
radio input "true"
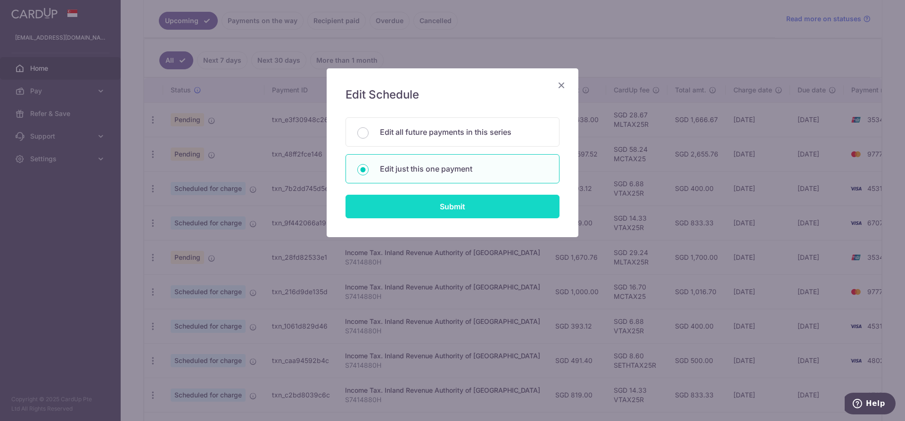
click at [407, 206] on input "Submit" at bounding box center [452, 207] width 214 height 24
radio input "true"
type input "2,597.52"
type input "[DATE]"
type input "S7414880H"
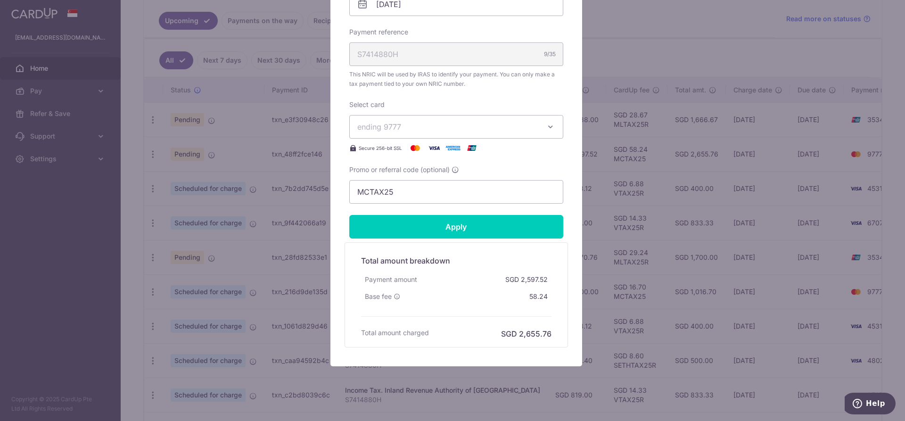
scroll to position [330, 0]
drag, startPoint x: 399, startPoint y: 193, endPoint x: 343, endPoint y: 187, distance: 56.4
click at [343, 187] on div "Edit payment By clicking apply, you will make changes to all payments to Inland…" at bounding box center [456, 52] width 252 height 627
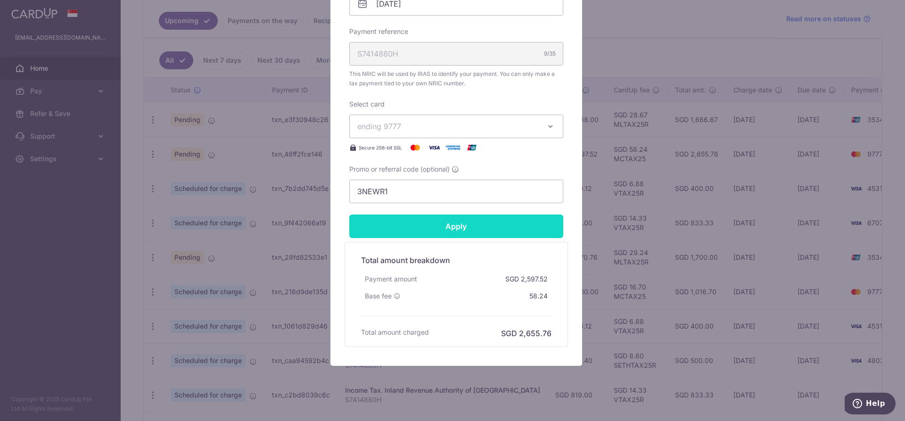
click at [500, 222] on input "Apply" at bounding box center [456, 226] width 214 height 24
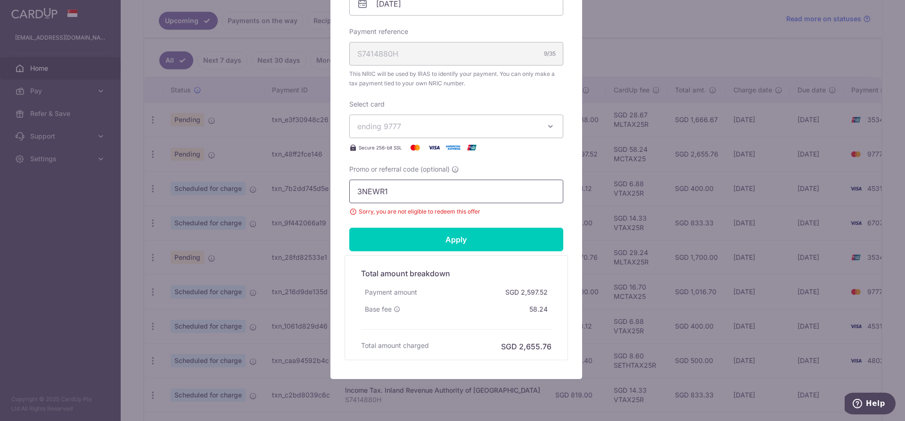
drag, startPoint x: 394, startPoint y: 192, endPoint x: 327, endPoint y: 175, distance: 69.0
click at [330, 175] on div "Edit payment By clicking apply, you will make changes to all payments to Inland…" at bounding box center [456, 59] width 252 height 640
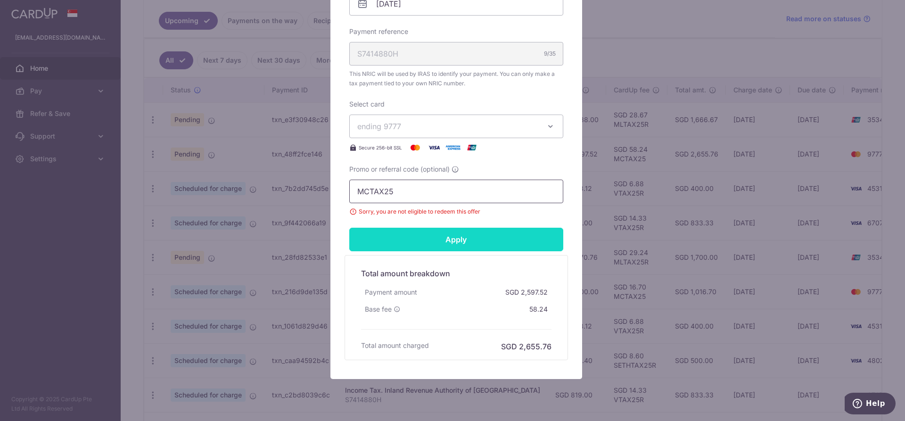
type input "MCTAX25"
click at [407, 245] on input "Apply" at bounding box center [456, 240] width 214 height 24
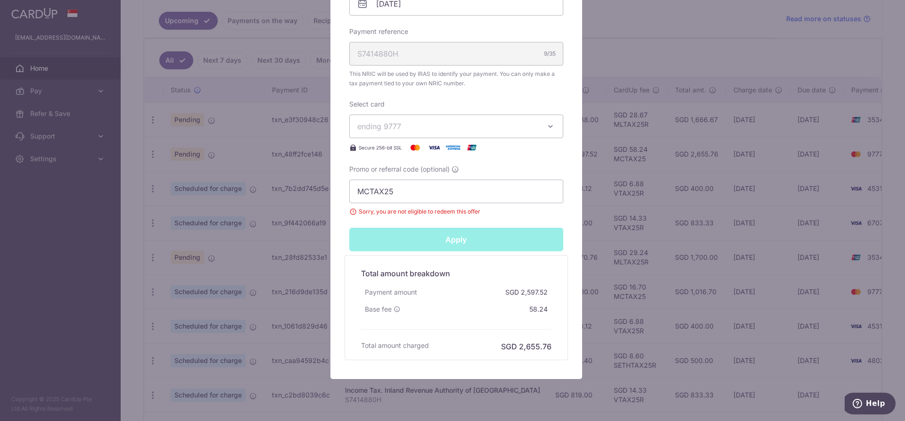
type input "Successfully Applied"
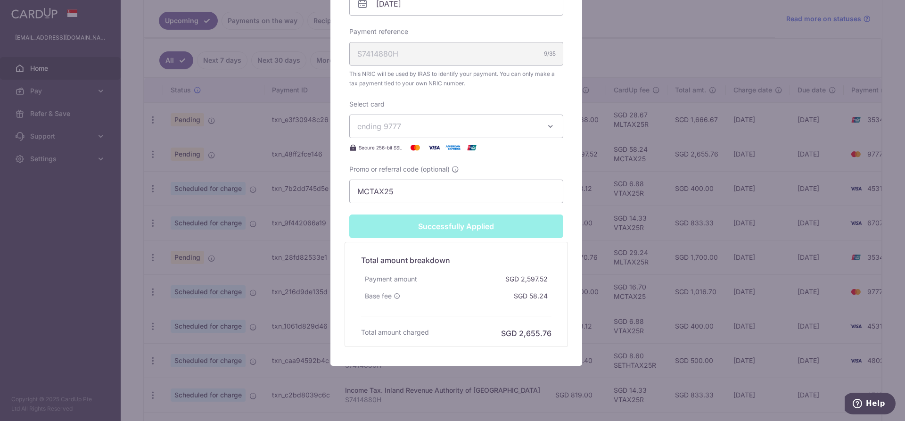
click at [450, 224] on div "Successfully Applied" at bounding box center [455, 226] width 225 height 24
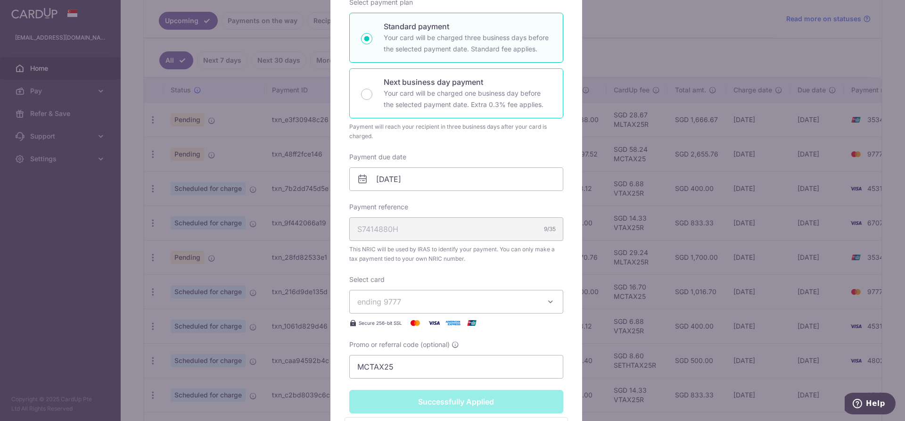
scroll to position [0, 0]
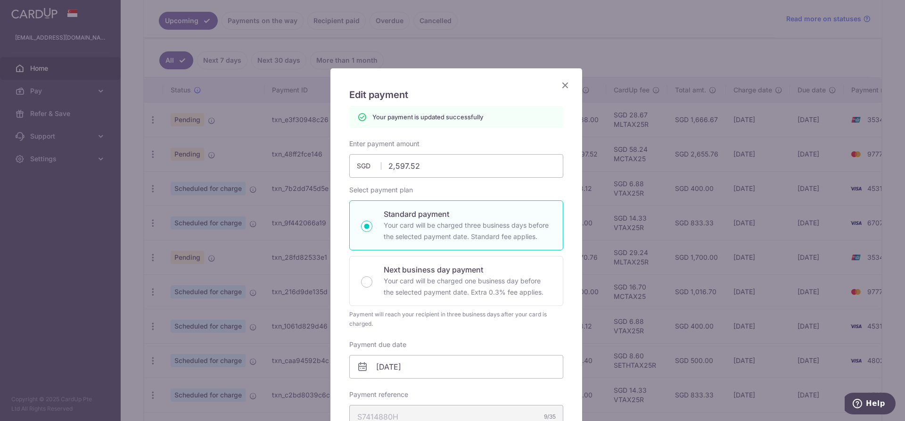
click at [559, 89] on icon "Close" at bounding box center [564, 85] width 11 height 12
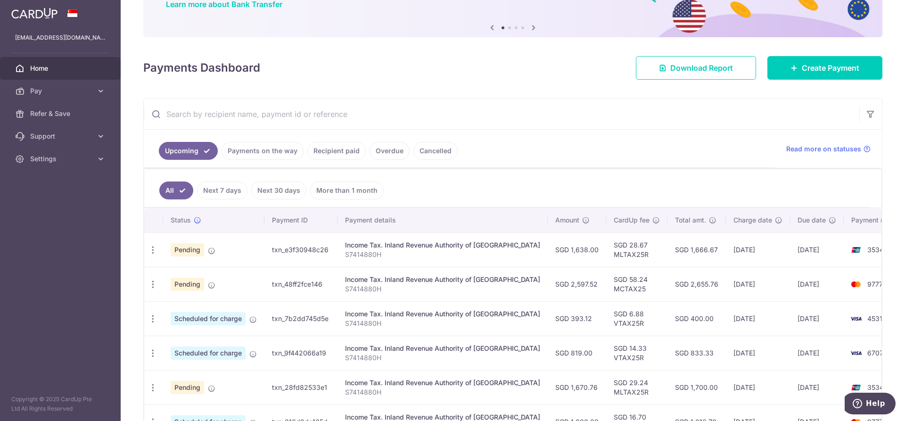
scroll to position [94, 0]
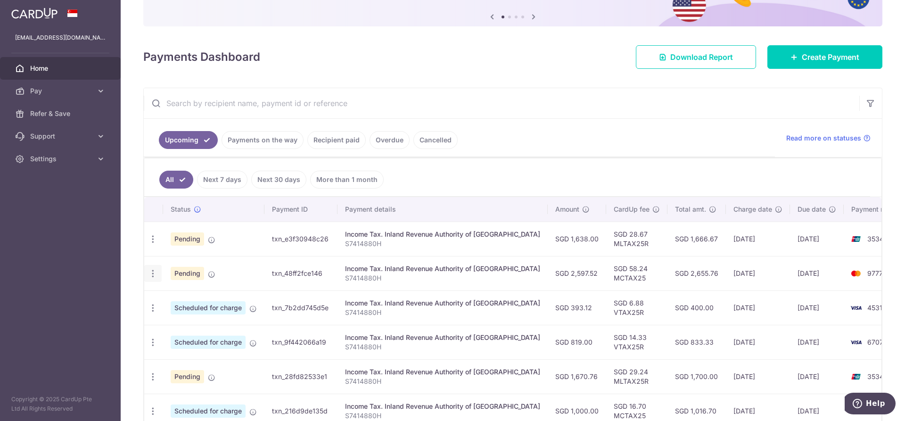
click at [151, 244] on icon "button" at bounding box center [153, 239] width 10 height 10
click at [197, 319] on span "Cancel payment" at bounding box center [203, 322] width 63 height 11
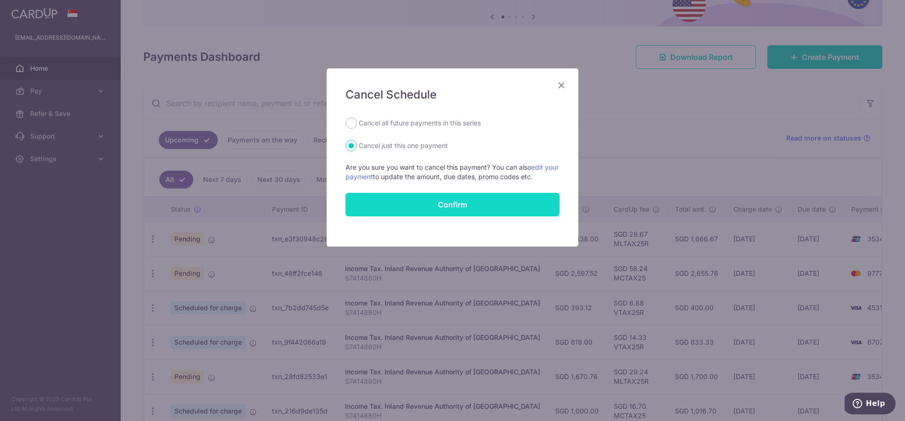
click at [435, 207] on input "Confirm" at bounding box center [452, 205] width 214 height 24
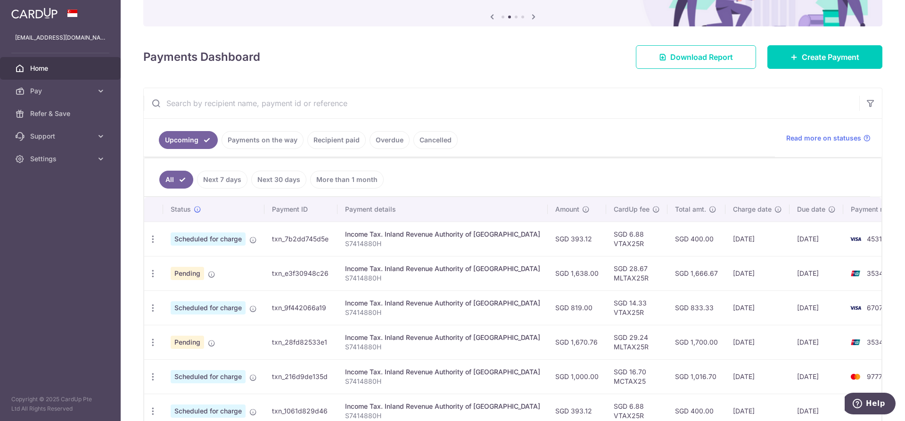
scroll to position [188, 0]
